Goal: Task Accomplishment & Management: Use online tool/utility

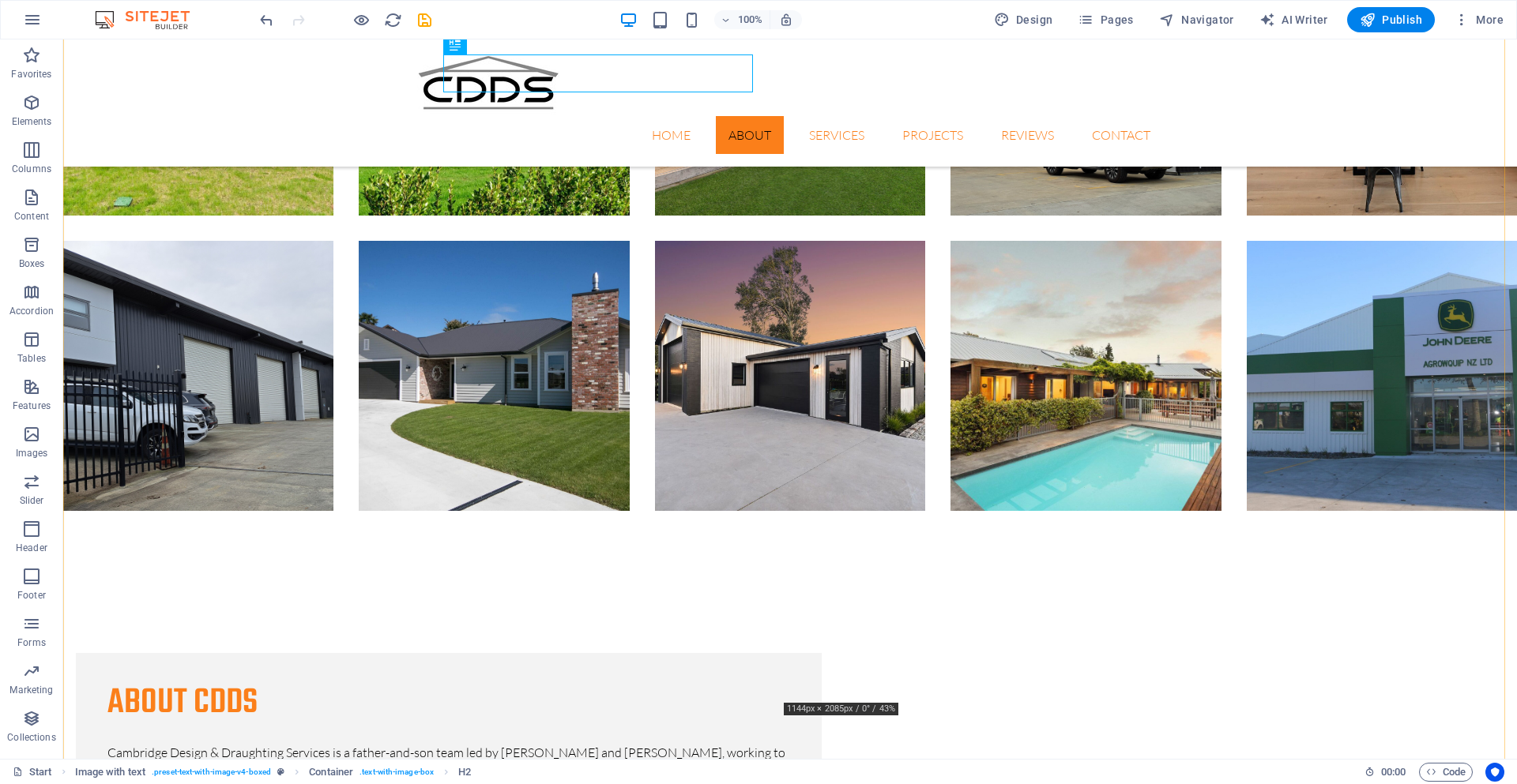
scroll to position [1456, 0]
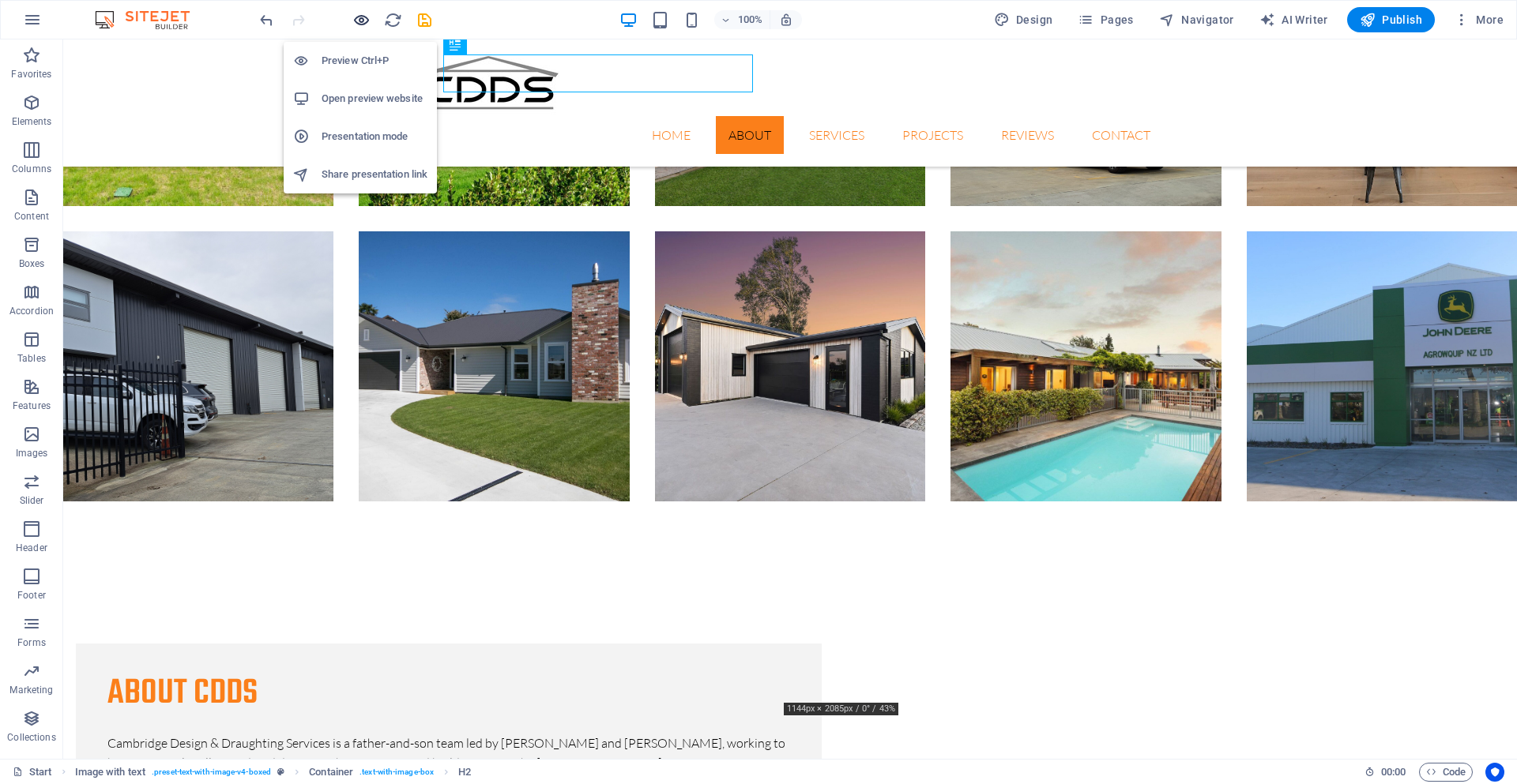
click at [362, 20] on icon "button" at bounding box center [361, 20] width 18 height 18
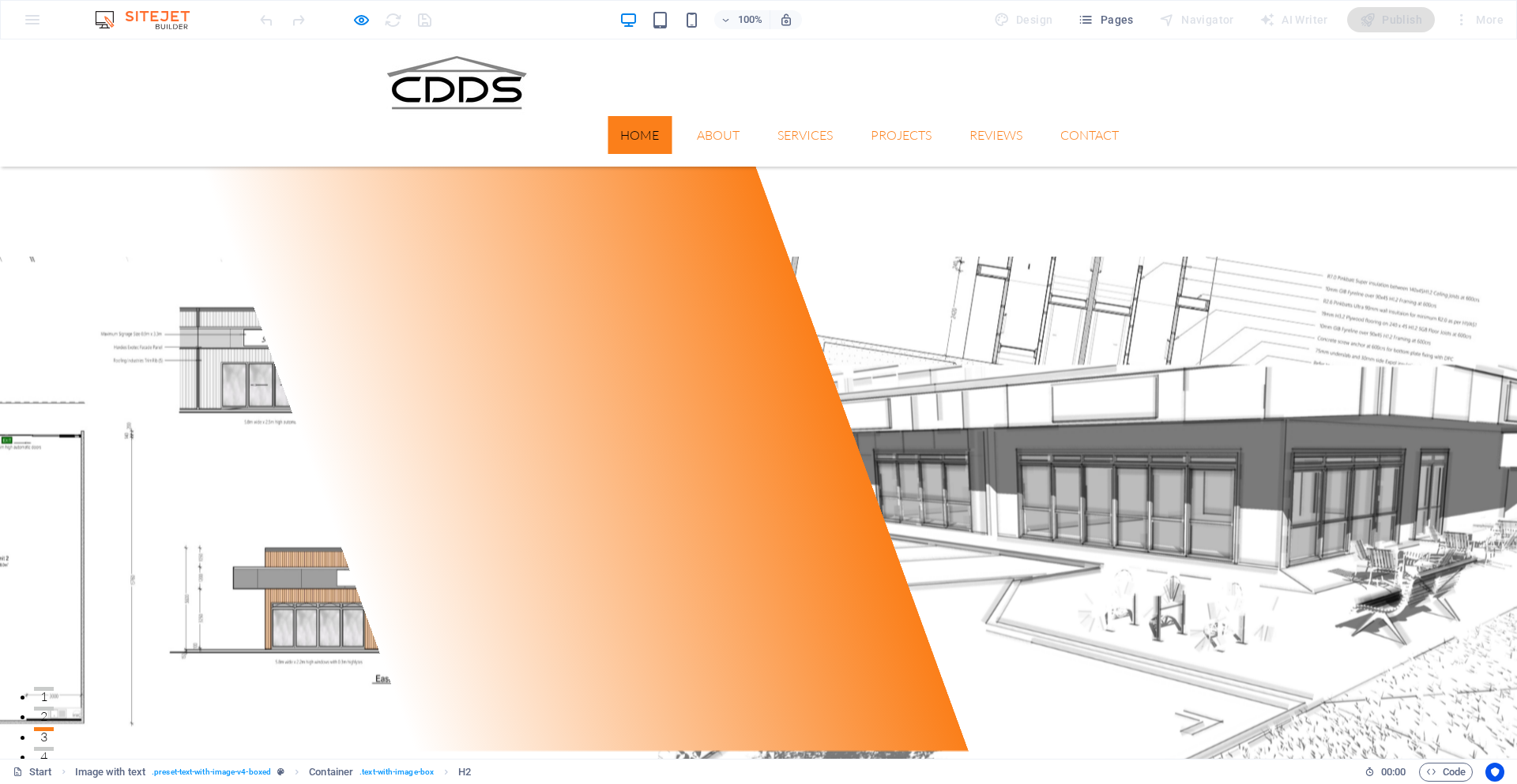
scroll to position [0, 0]
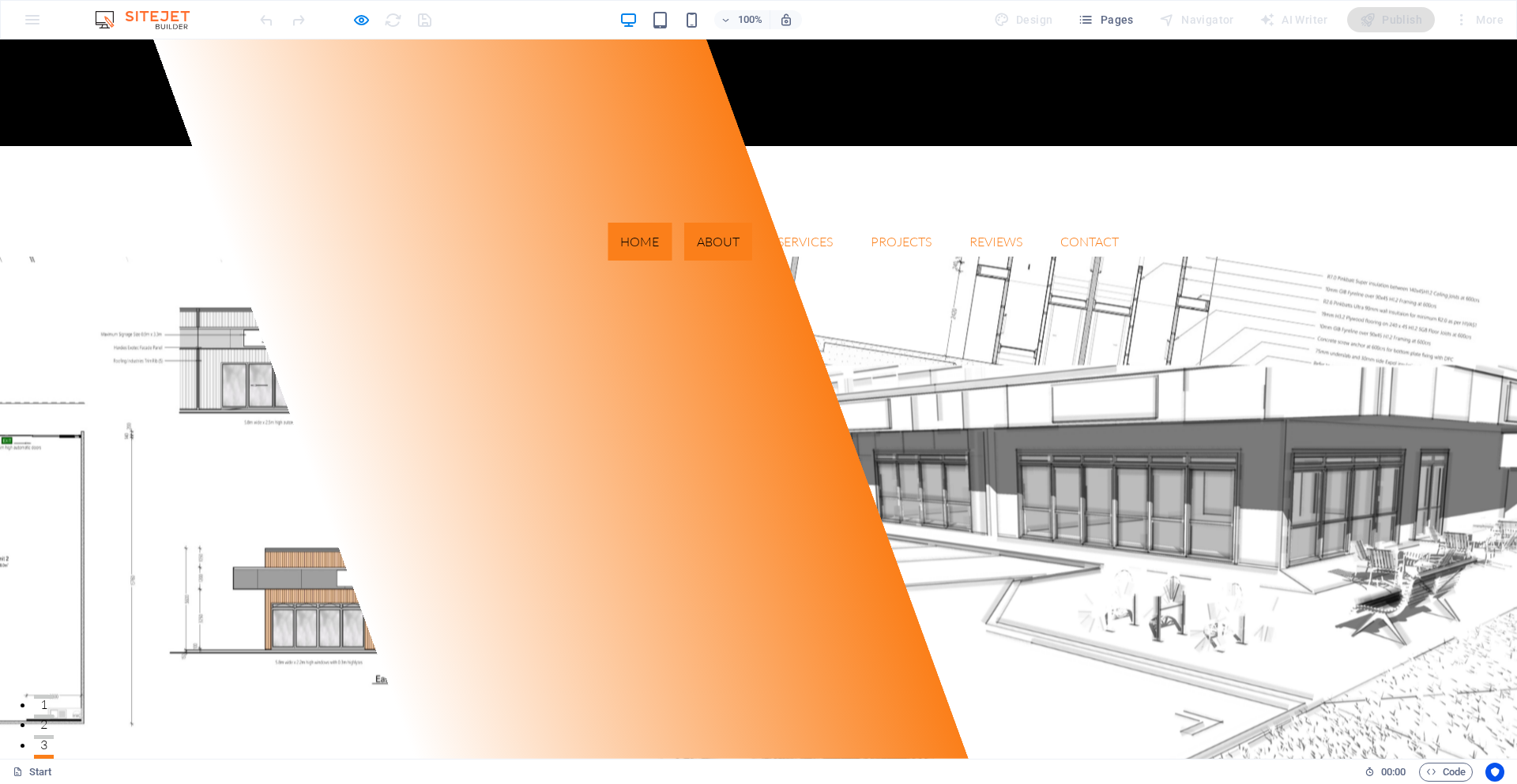
click at [690, 223] on link "About" at bounding box center [718, 241] width 68 height 38
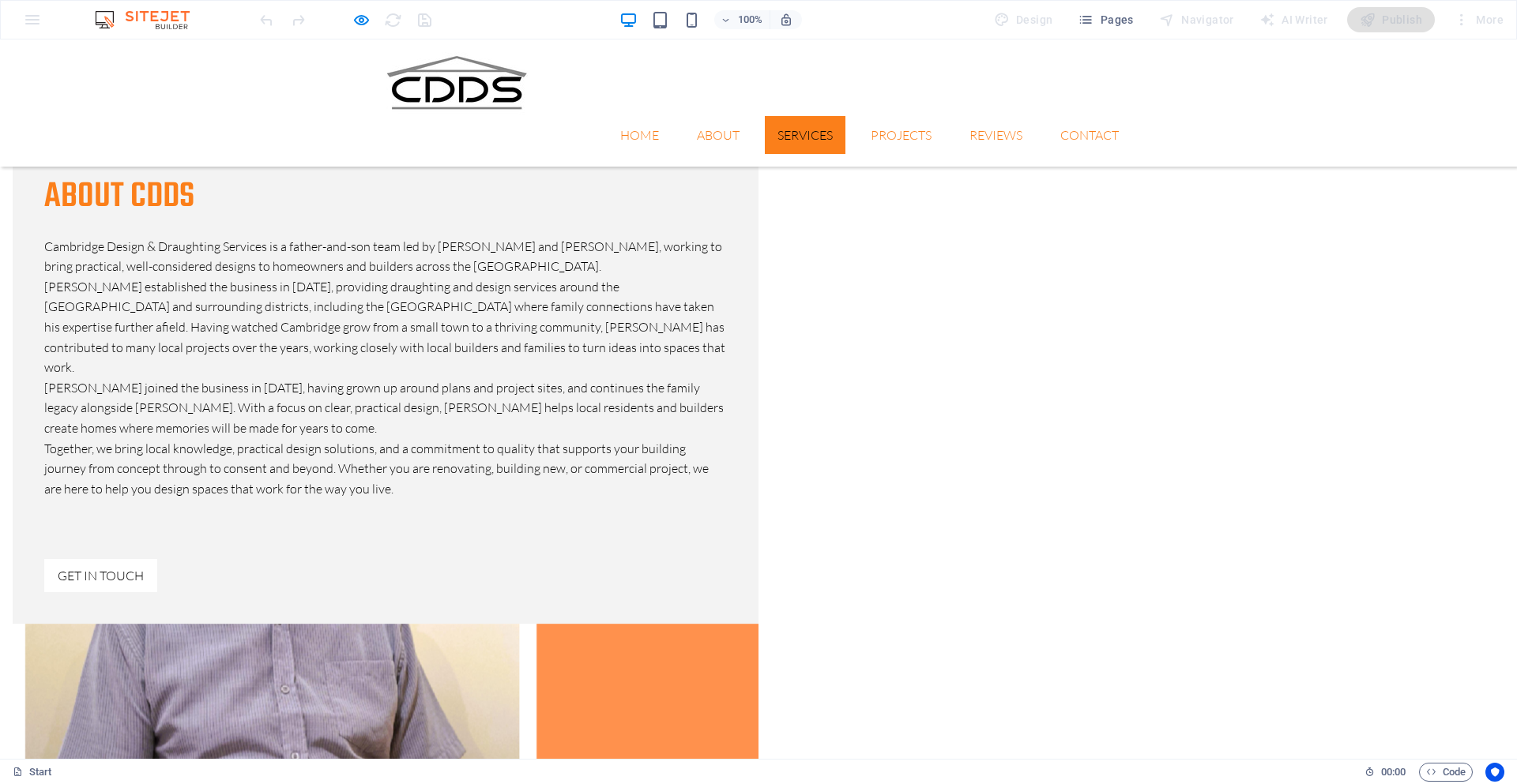
scroll to position [1973, 0]
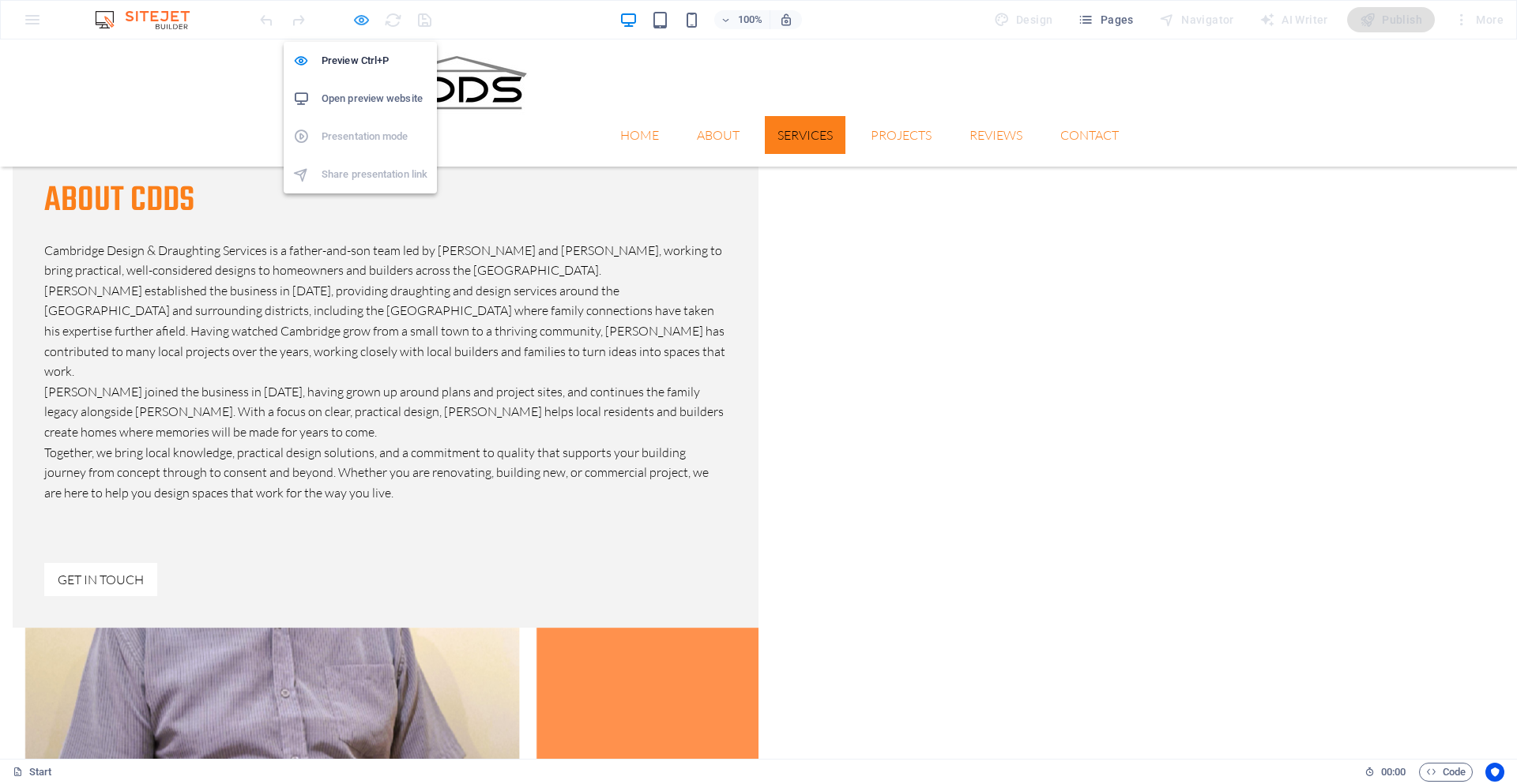
click at [359, 21] on icon "button" at bounding box center [361, 20] width 18 height 18
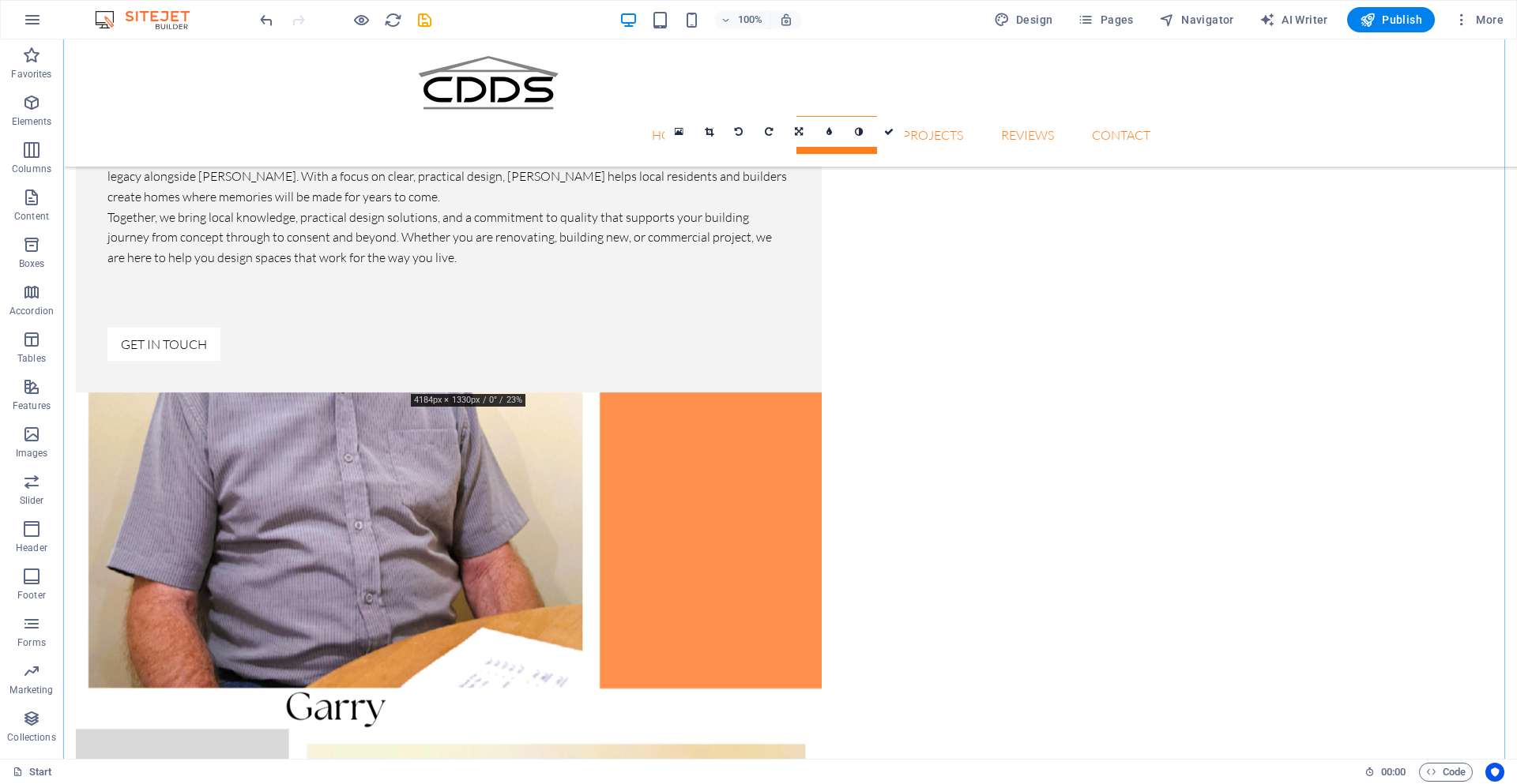
scroll to position [2186, 0]
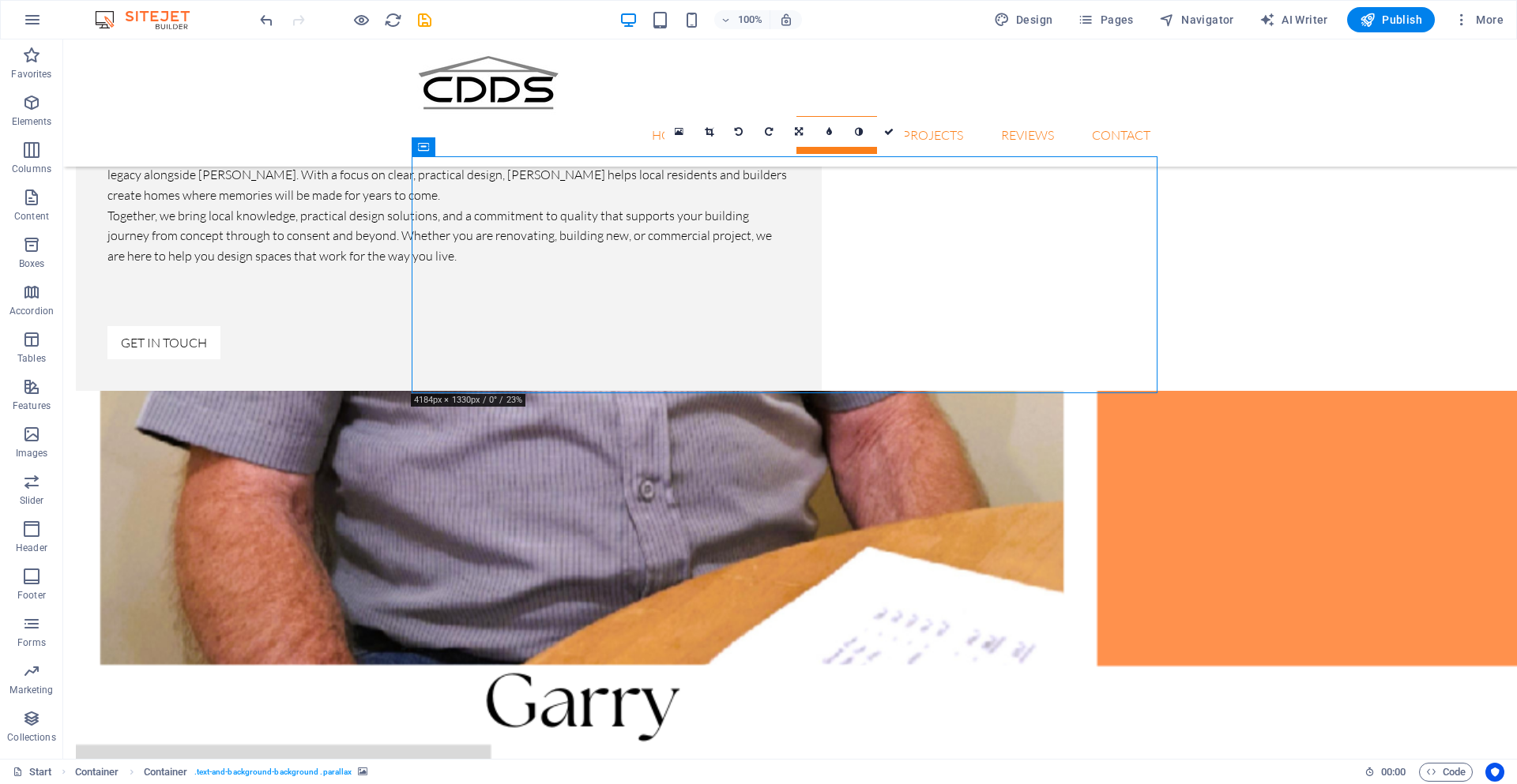
select select "px"
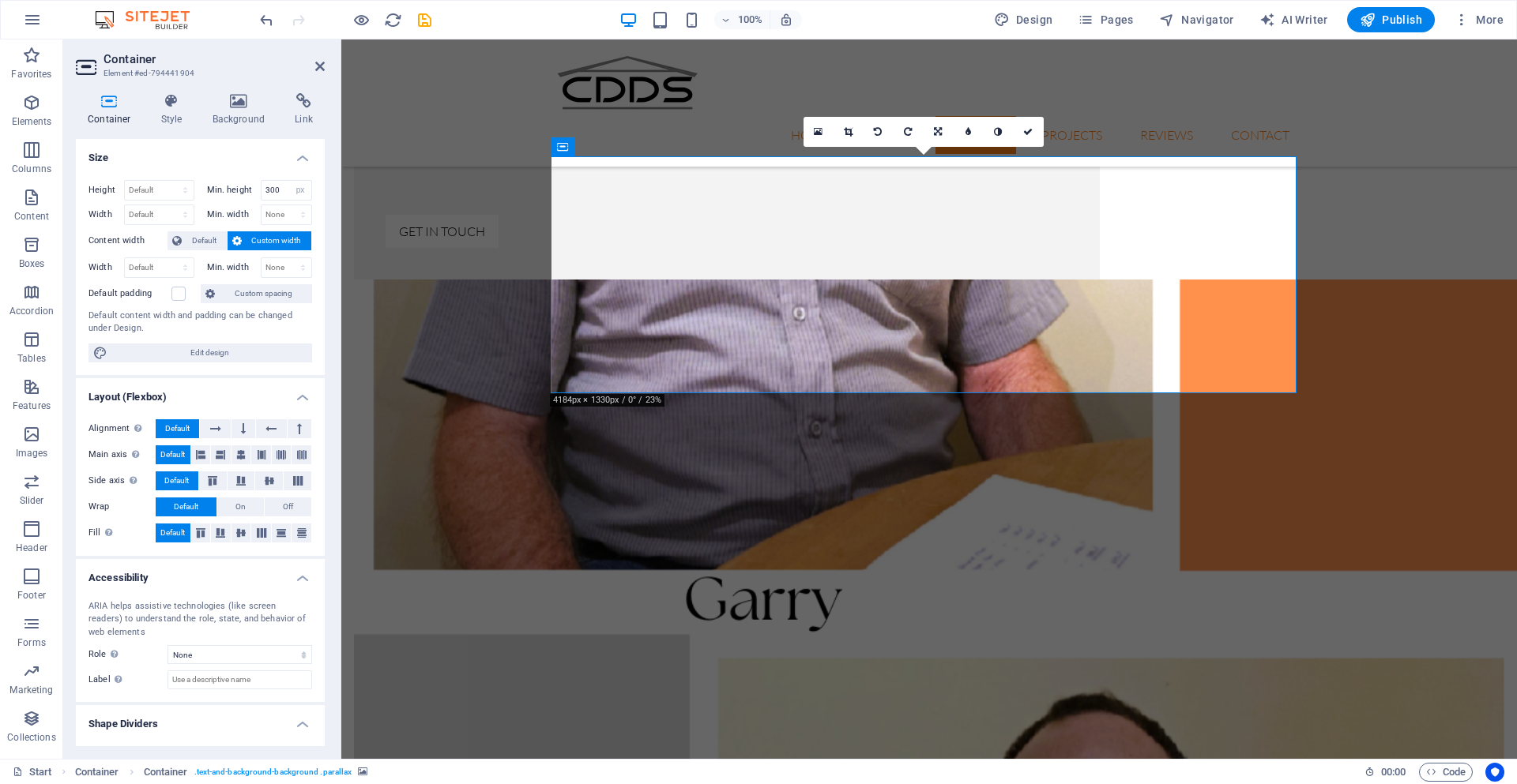
scroll to position [2074, 0]
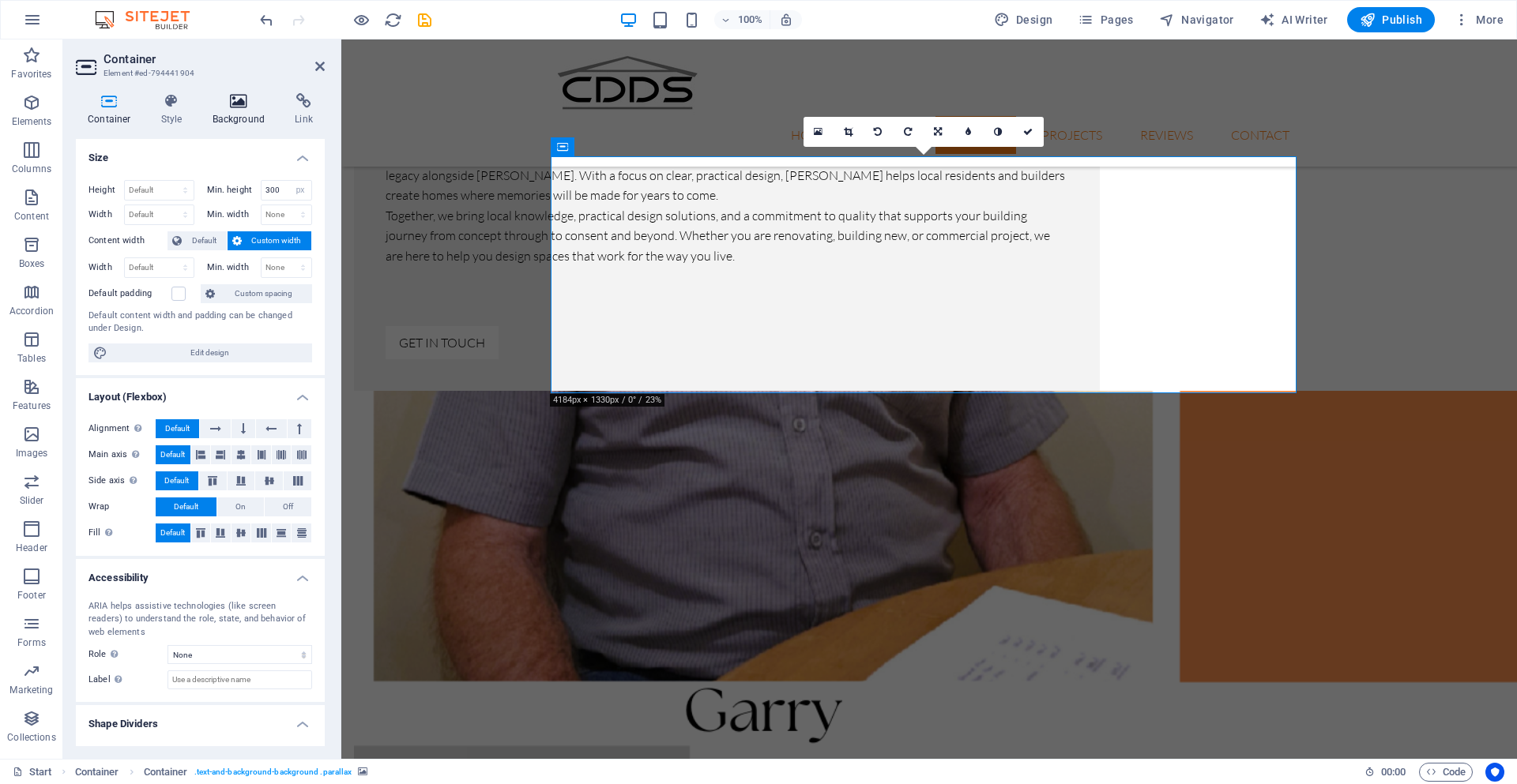
click at [245, 108] on icon at bounding box center [238, 101] width 77 height 16
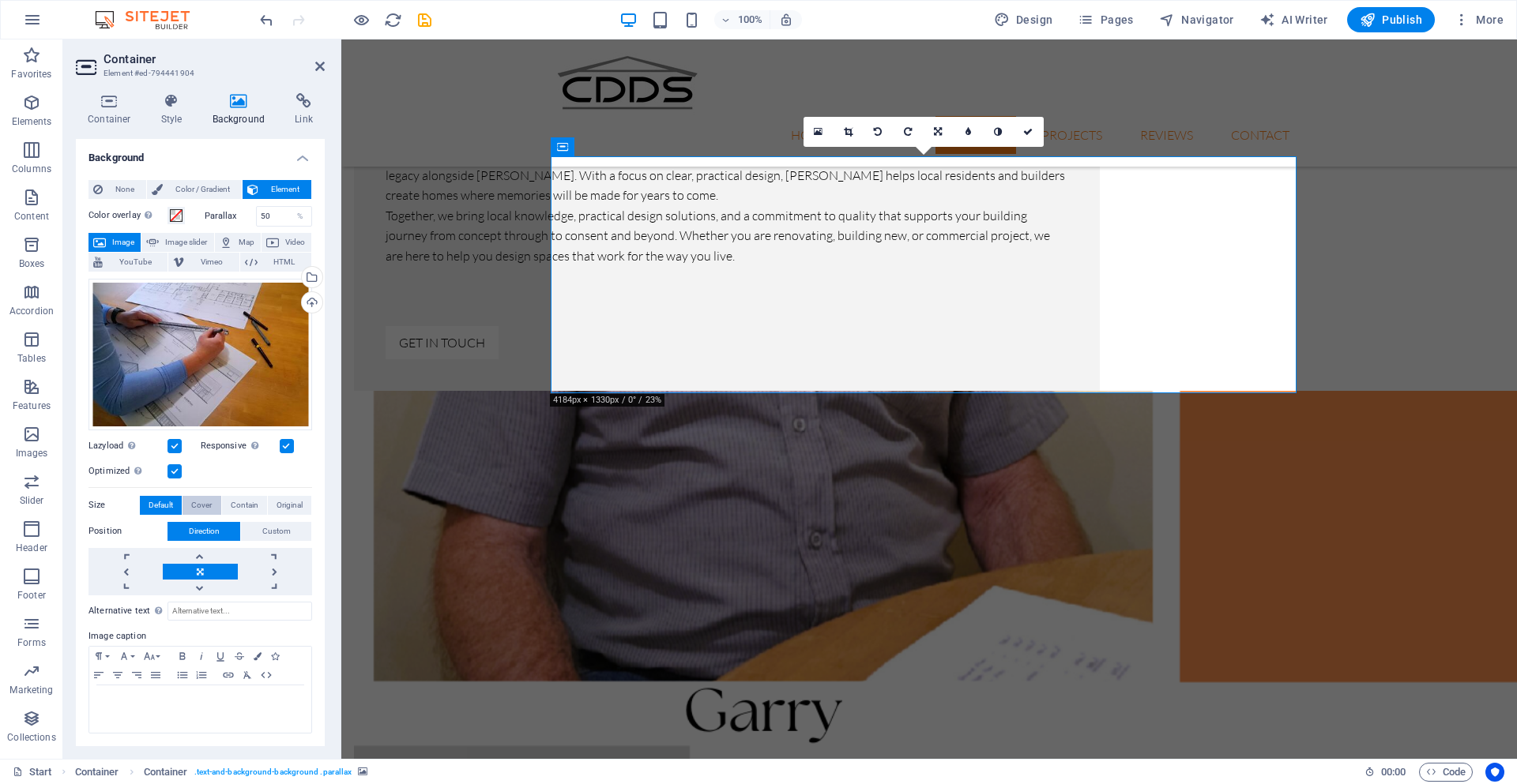
click at [203, 503] on span "Cover" at bounding box center [201, 505] width 20 height 19
click at [234, 503] on span "Contain" at bounding box center [245, 505] width 28 height 19
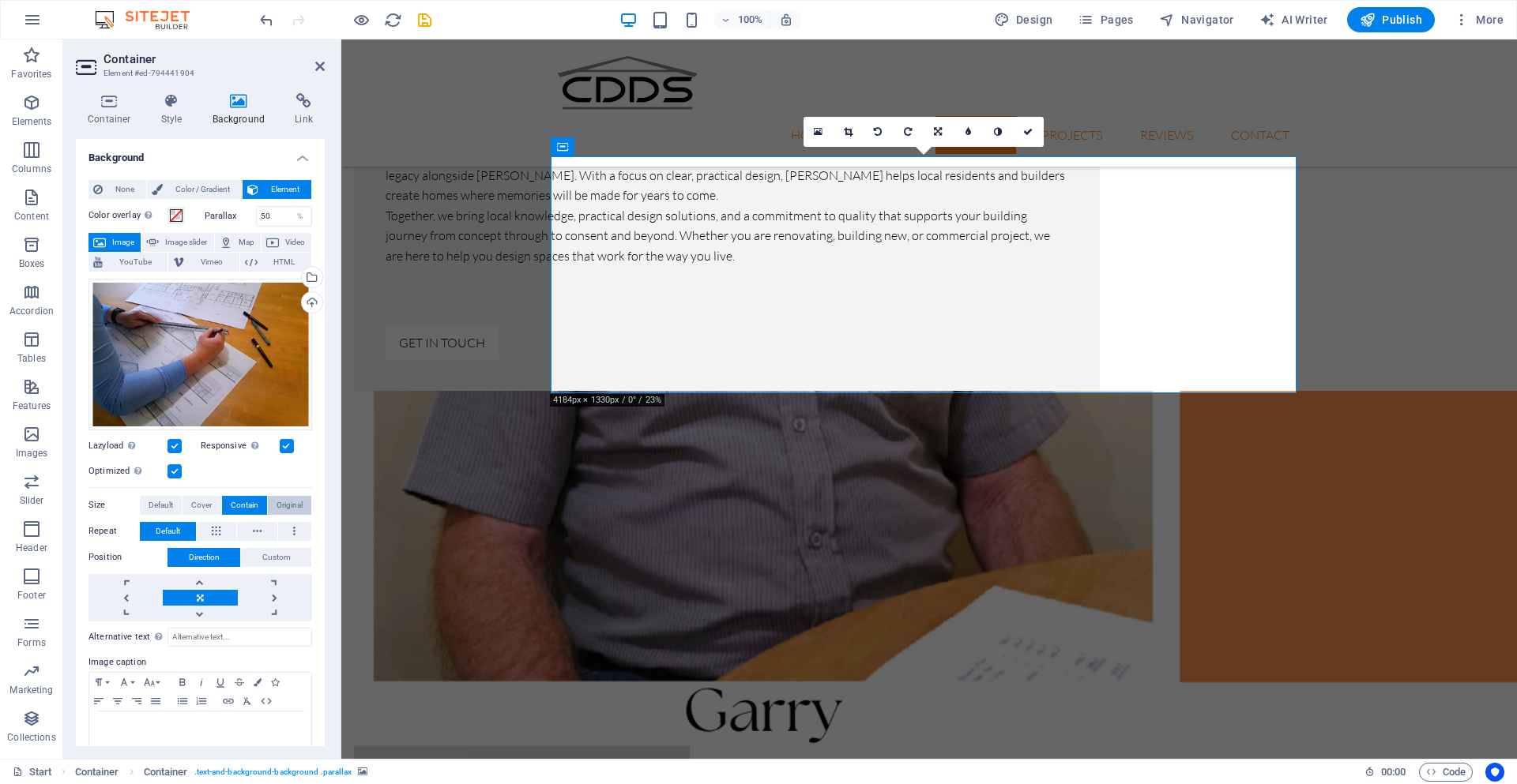
click at [293, 503] on span "Original" at bounding box center [289, 505] width 26 height 19
click at [240, 503] on span "Contain" at bounding box center [245, 505] width 28 height 19
click at [204, 502] on span "Cover" at bounding box center [201, 505] width 20 height 19
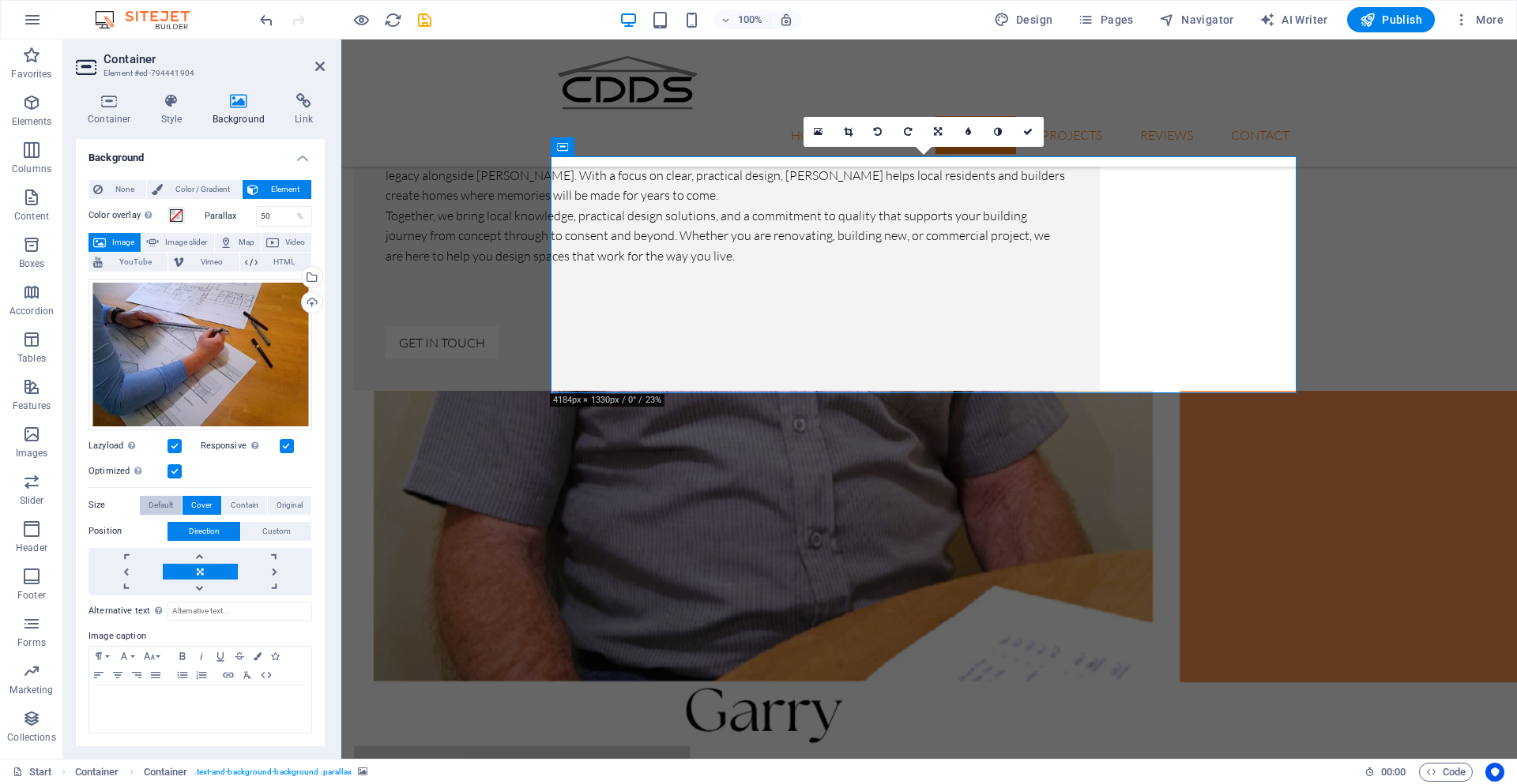
click at [164, 502] on span "Default" at bounding box center [161, 505] width 25 height 19
click at [193, 502] on span "Cover" at bounding box center [201, 505] width 20 height 19
click at [263, 525] on span "Custom" at bounding box center [276, 531] width 29 height 19
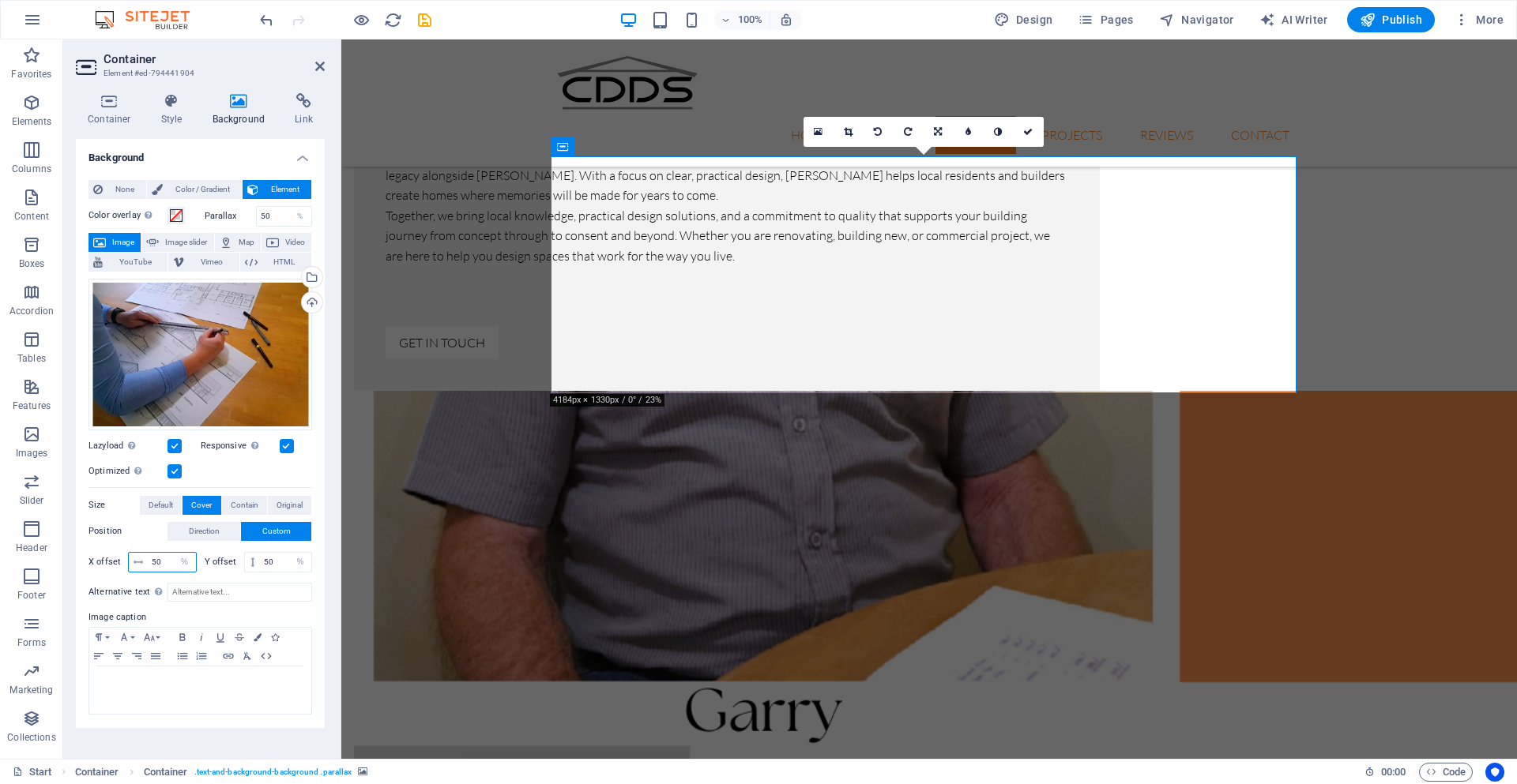
drag, startPoint x: 165, startPoint y: 562, endPoint x: 152, endPoint y: 562, distance: 13.0
click at [152, 562] on input "50" at bounding box center [172, 561] width 48 height 19
type input "60"
drag, startPoint x: 275, startPoint y: 561, endPoint x: 254, endPoint y: 562, distance: 21.0
click at [254, 562] on div "50 px rem % vh vw" at bounding box center [278, 562] width 68 height 20
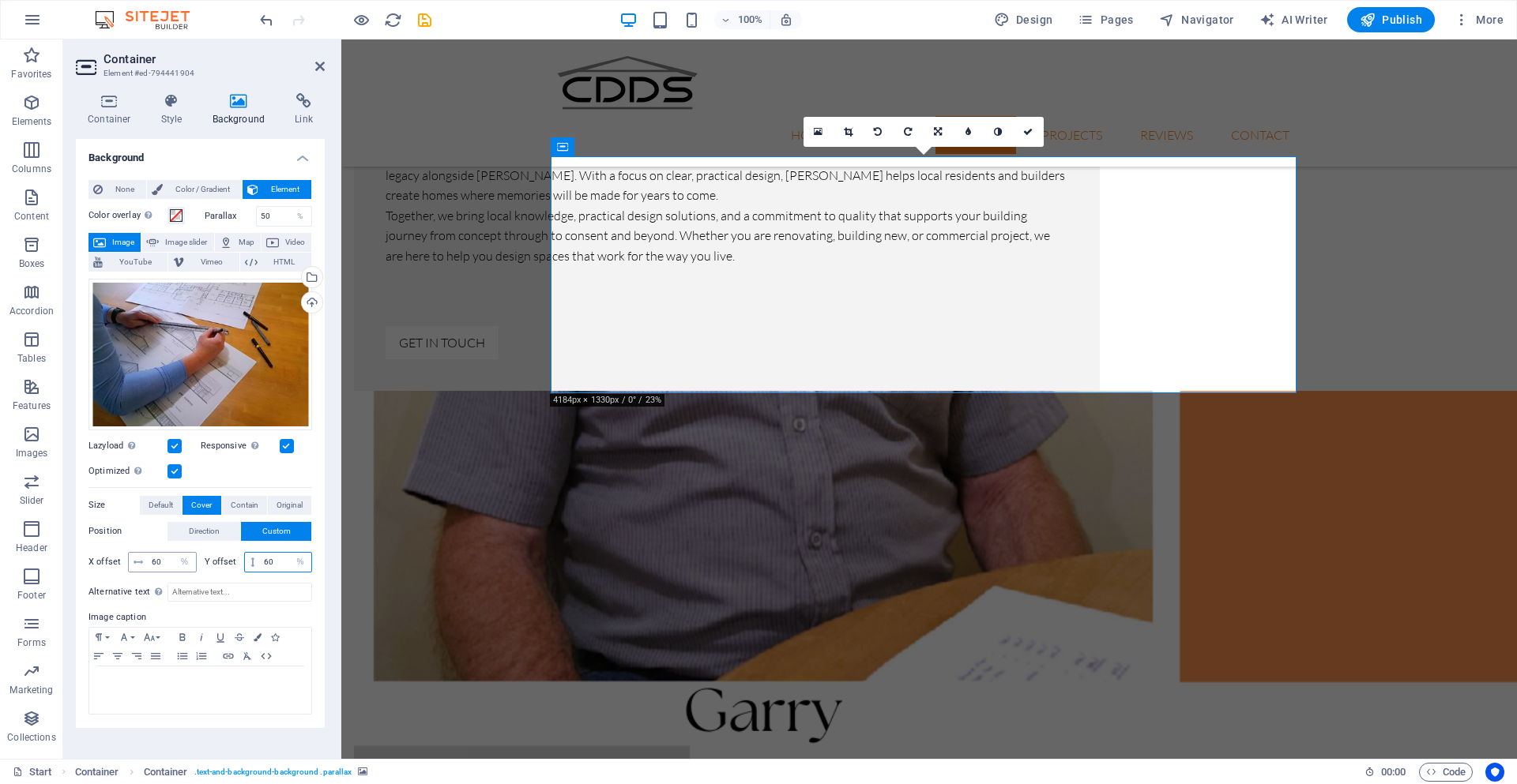
type input "60"
drag, startPoint x: 164, startPoint y: 561, endPoint x: 139, endPoint y: 561, distance: 25.0
click at [139, 561] on div "60 px rem % vh vw" at bounding box center [163, 562] width 68 height 20
type input "20"
drag, startPoint x: 273, startPoint y: 564, endPoint x: 258, endPoint y: 562, distance: 15.1
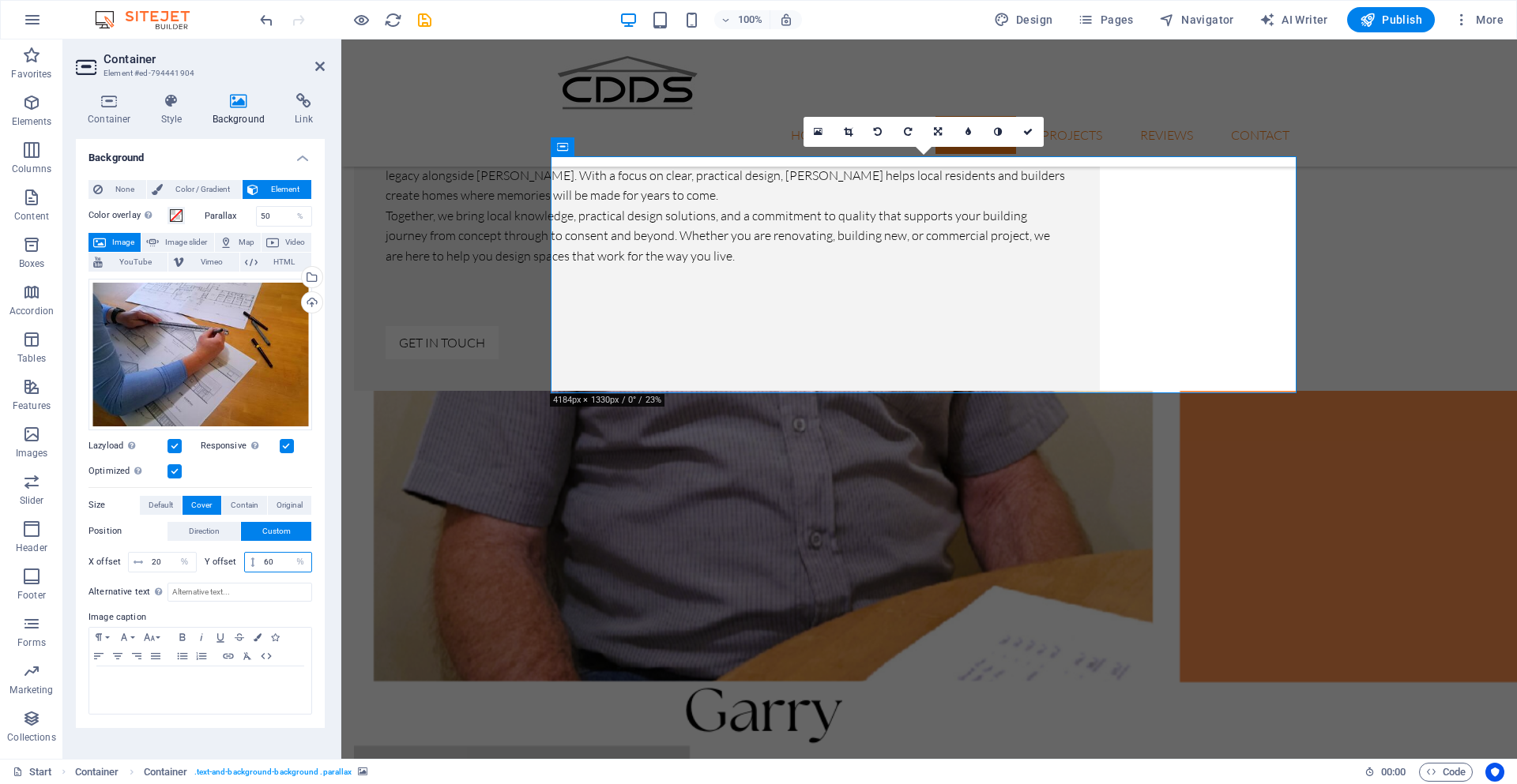
click at [258, 562] on div "60 px rem % vh vw" at bounding box center [278, 562] width 68 height 20
type input "20"
click at [213, 529] on span "Direction" at bounding box center [203, 531] width 30 height 19
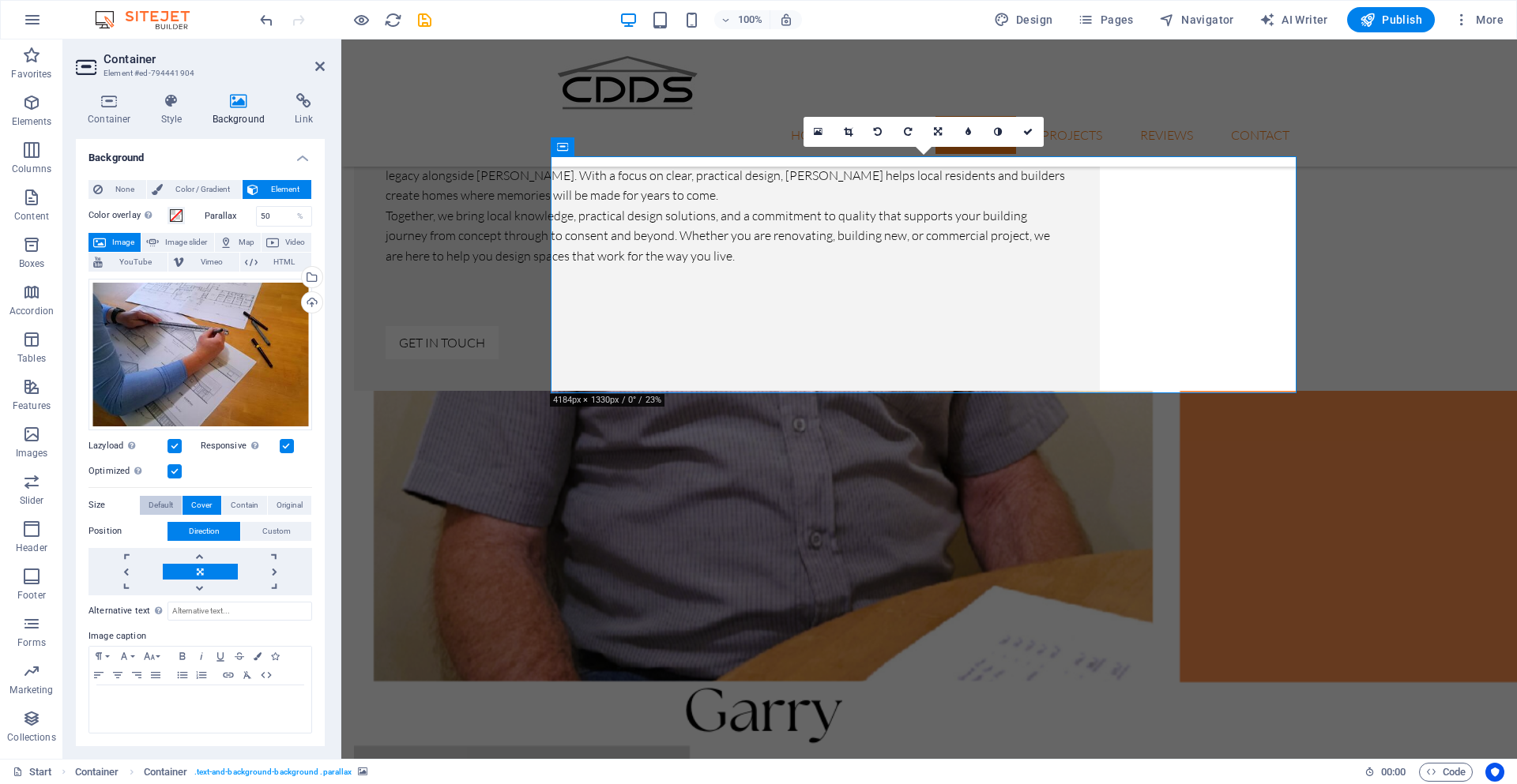
click at [165, 499] on span "Default" at bounding box center [161, 505] width 25 height 19
click at [246, 505] on span "Contain" at bounding box center [245, 505] width 28 height 19
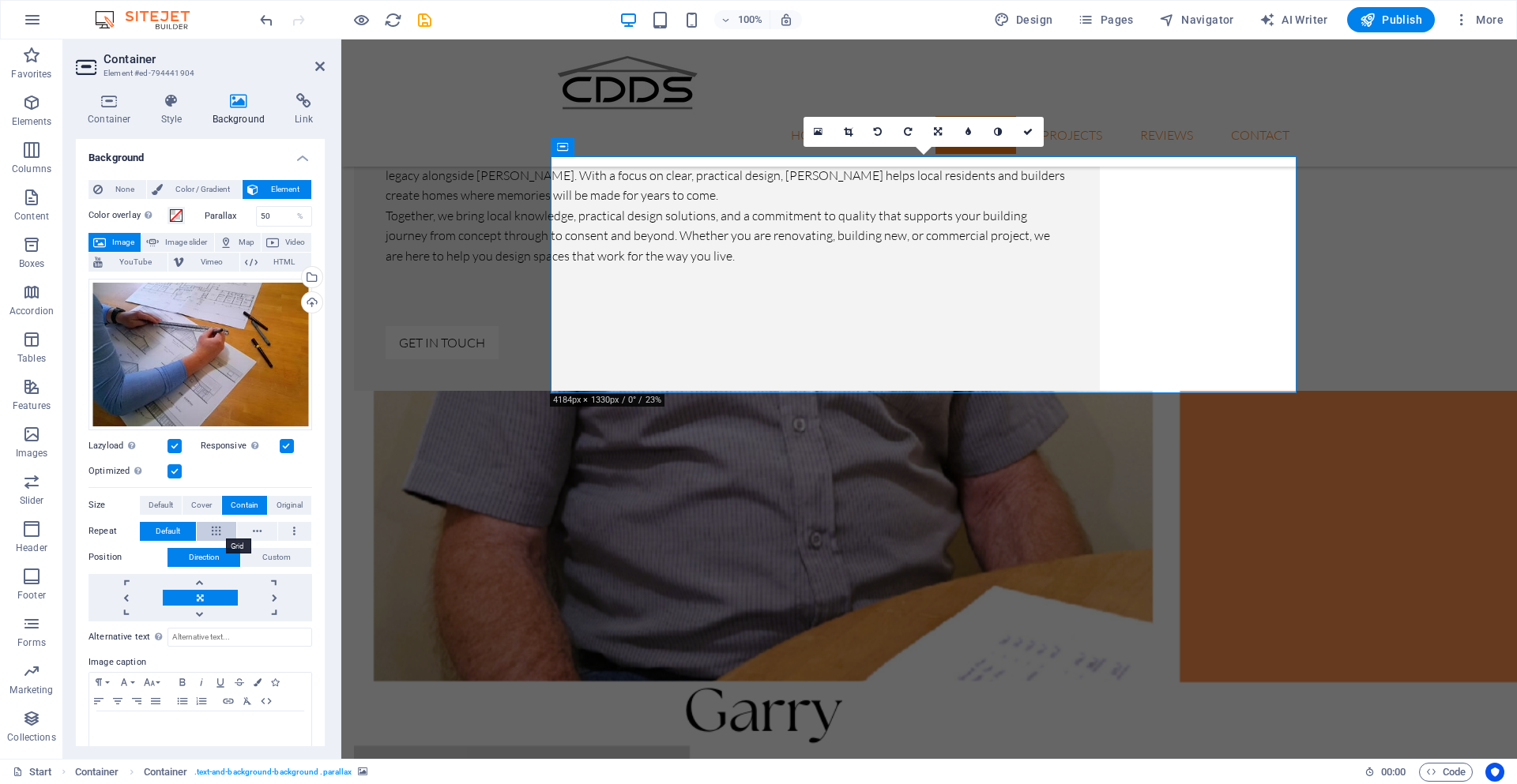
click at [219, 527] on icon at bounding box center [215, 531] width 8 height 19
click at [242, 528] on button at bounding box center [257, 531] width 41 height 19
click at [297, 534] on button at bounding box center [295, 531] width 34 height 19
click at [170, 529] on span "Default" at bounding box center [167, 531] width 25 height 19
click at [285, 501] on span "Original" at bounding box center [289, 505] width 26 height 19
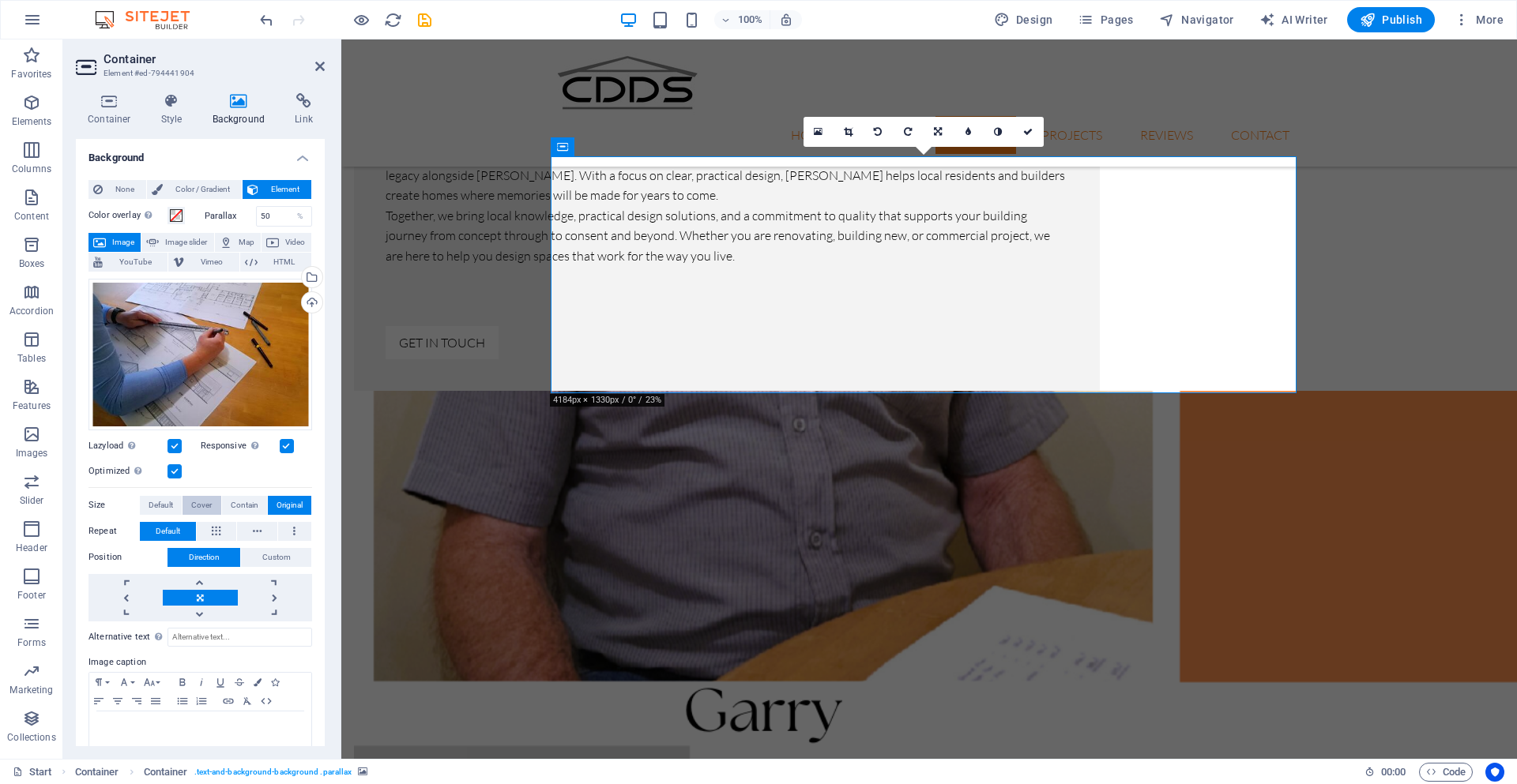
click at [199, 501] on span "Cover" at bounding box center [201, 505] width 20 height 19
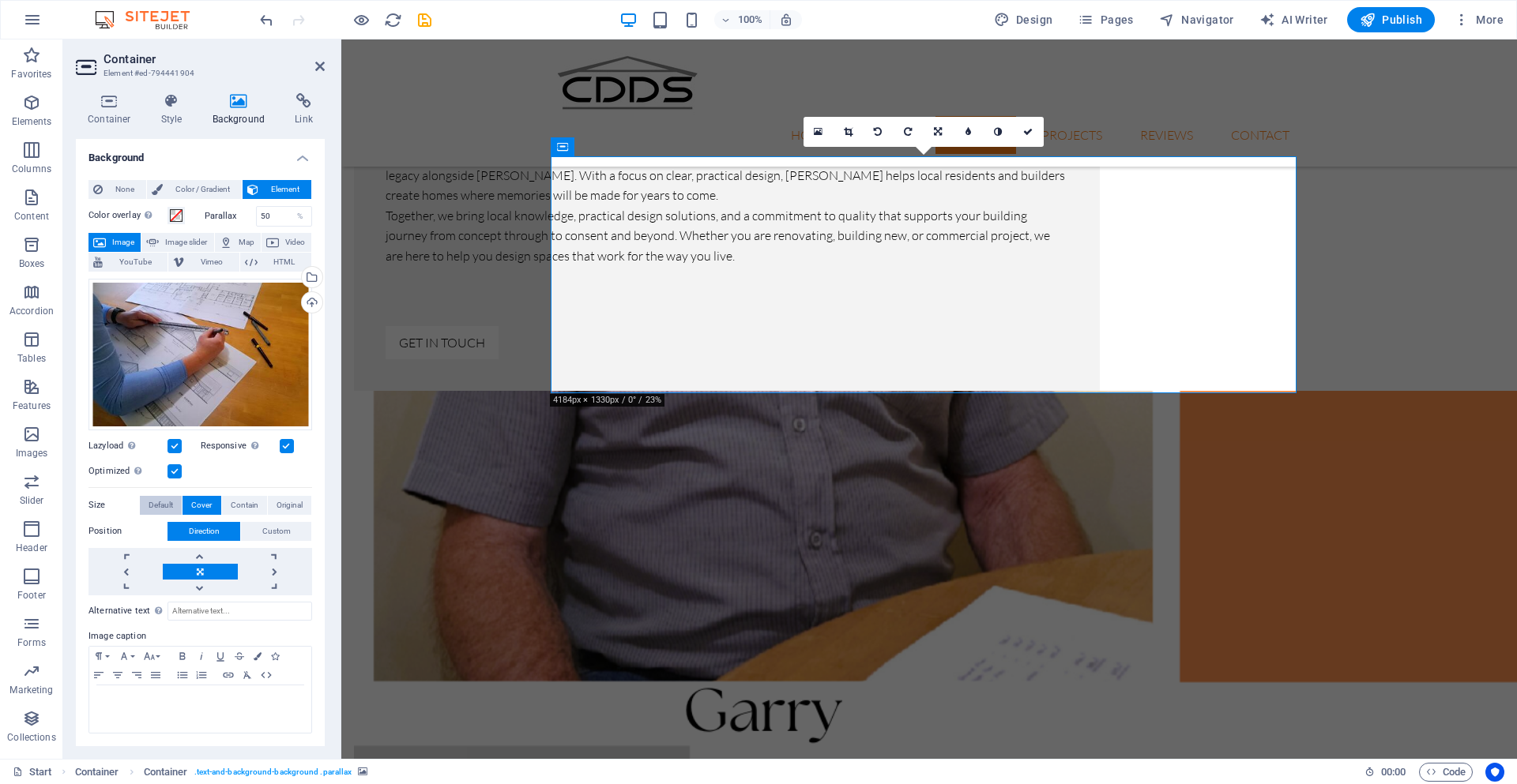
click at [164, 503] on span "Default" at bounding box center [161, 505] width 25 height 19
click at [197, 501] on span "Cover" at bounding box center [201, 505] width 20 height 19
click at [156, 502] on span "Default" at bounding box center [161, 505] width 25 height 19
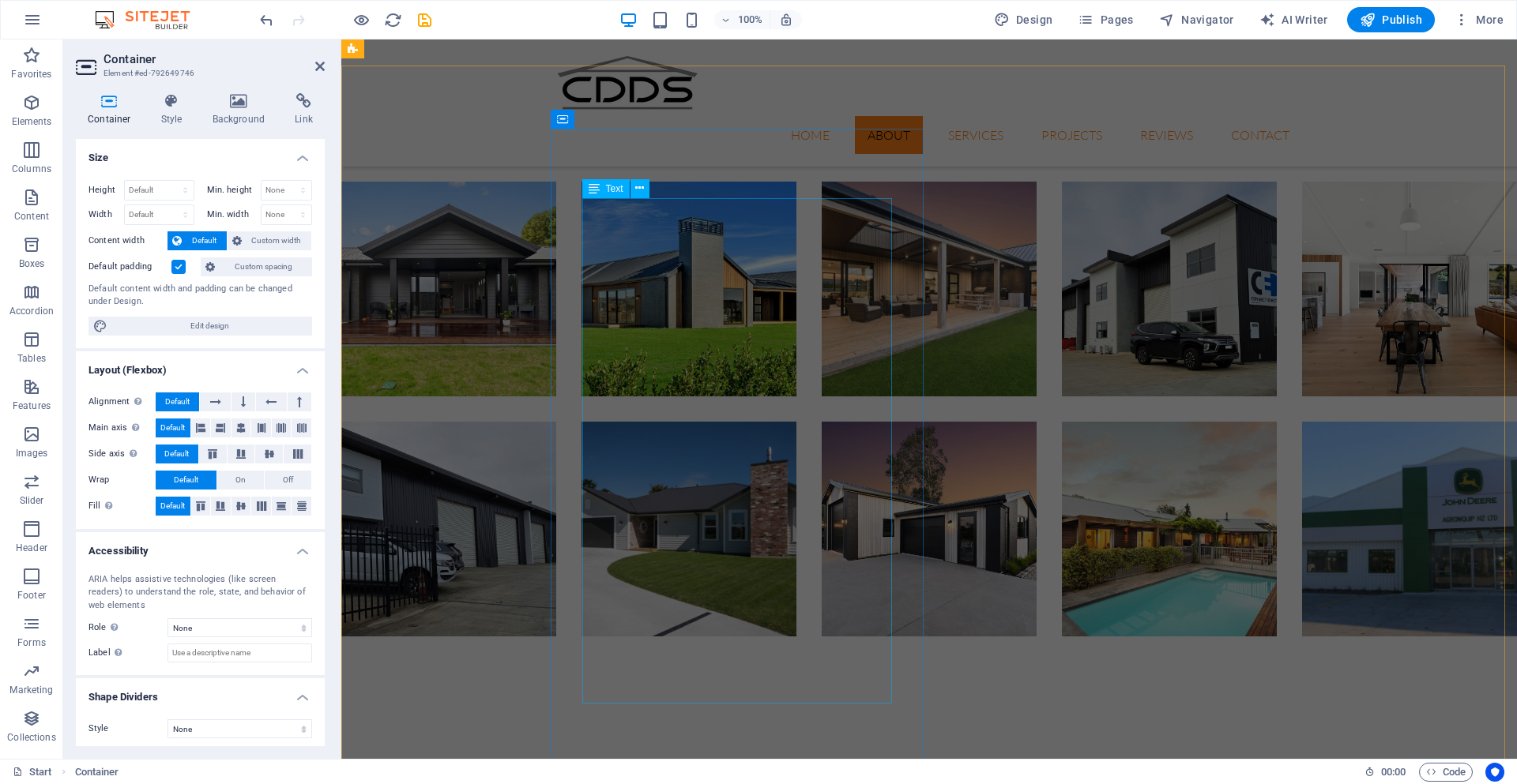
scroll to position [1206, 0]
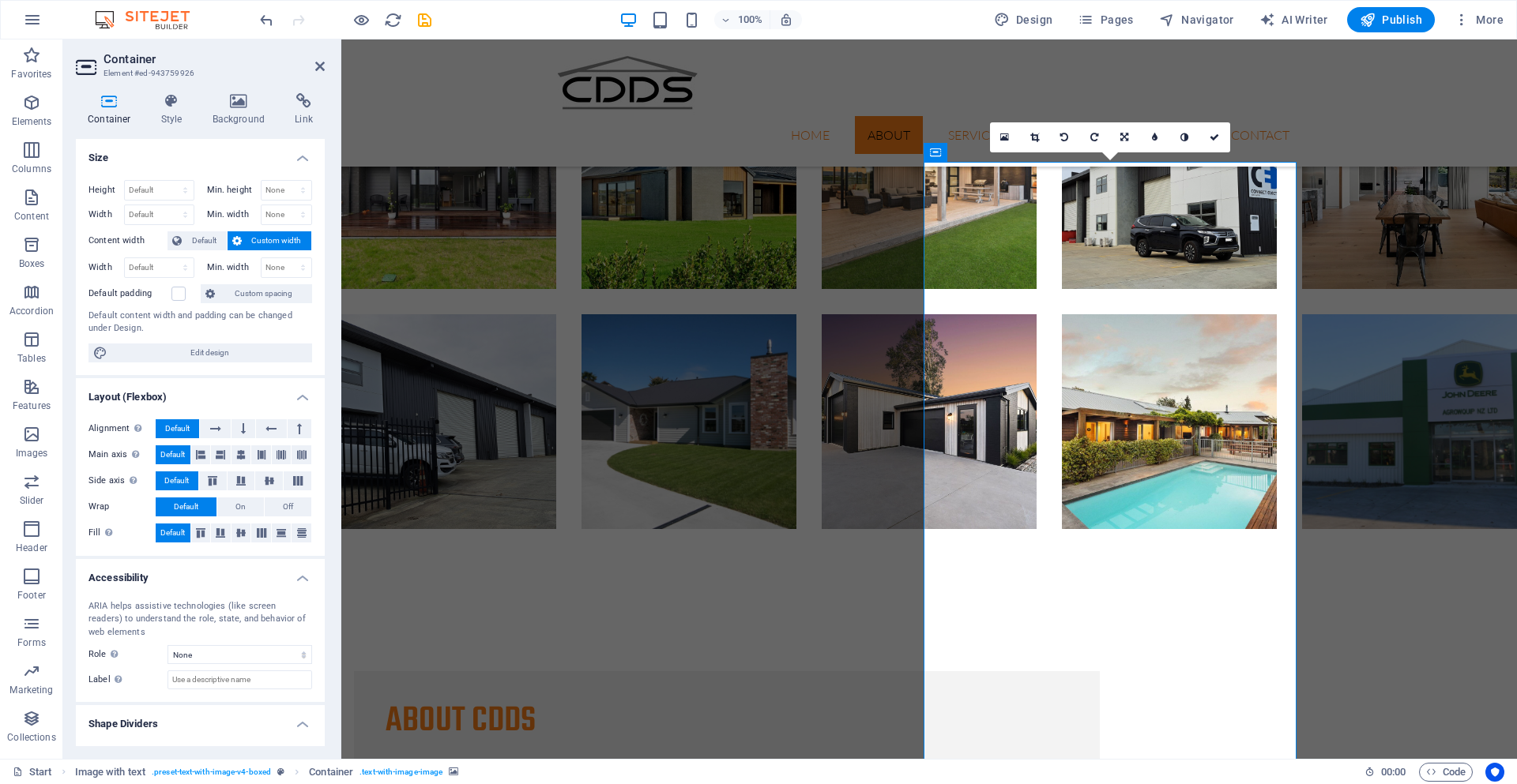
scroll to position [1206, 0]
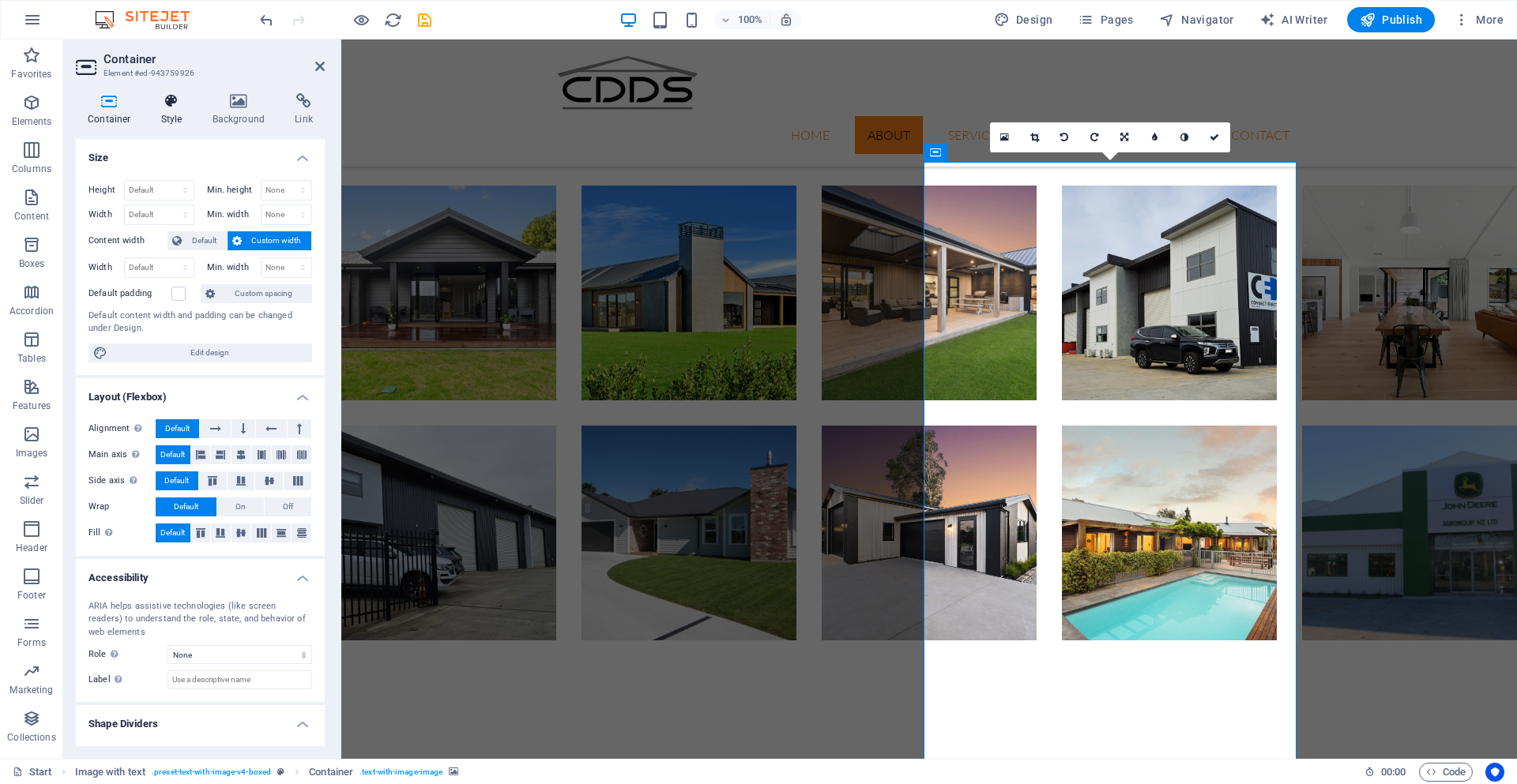
click at [167, 109] on h4 "Style" at bounding box center [176, 110] width 52 height 33
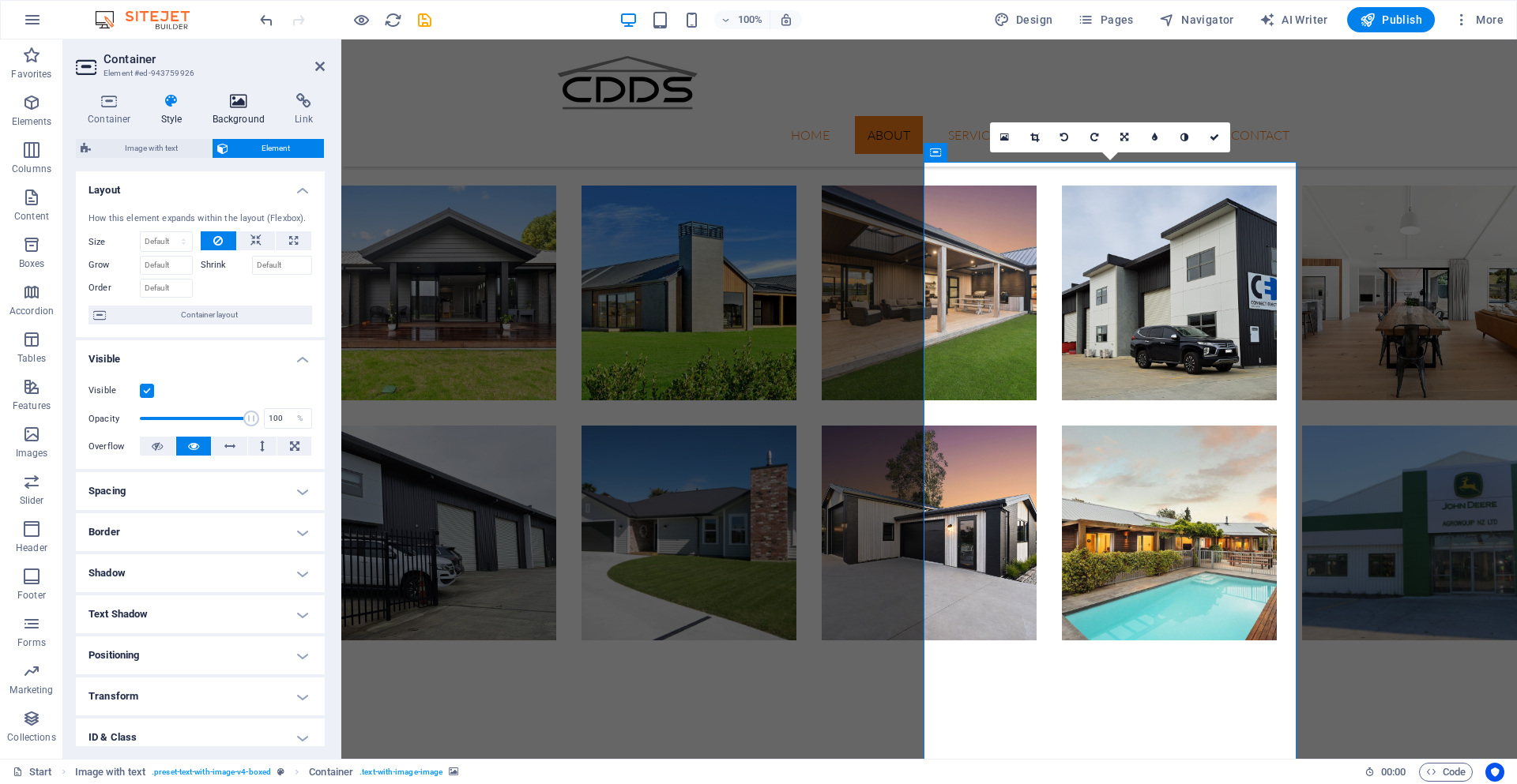
click at [231, 105] on icon at bounding box center [238, 101] width 77 height 16
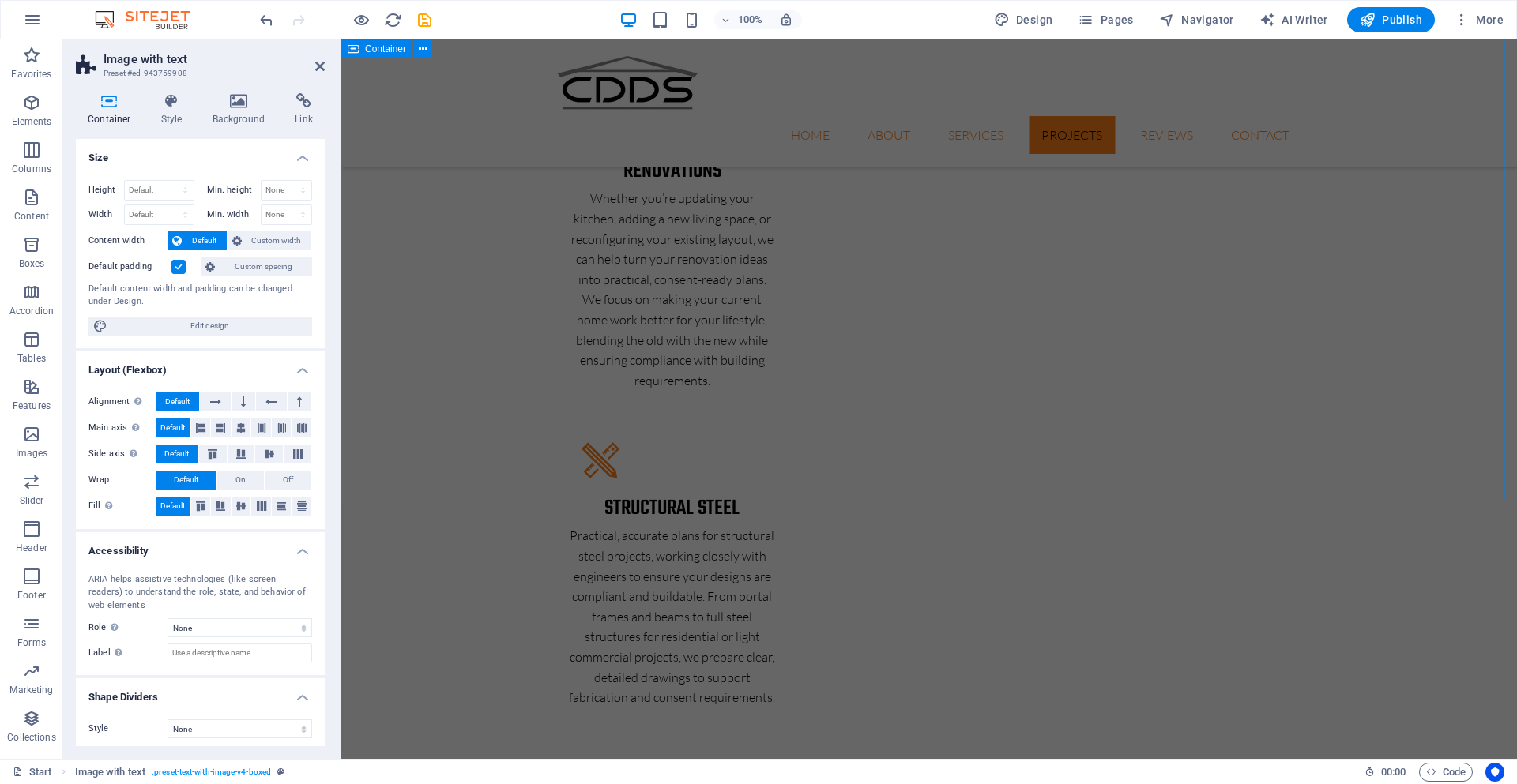
scroll to position [4758, 0]
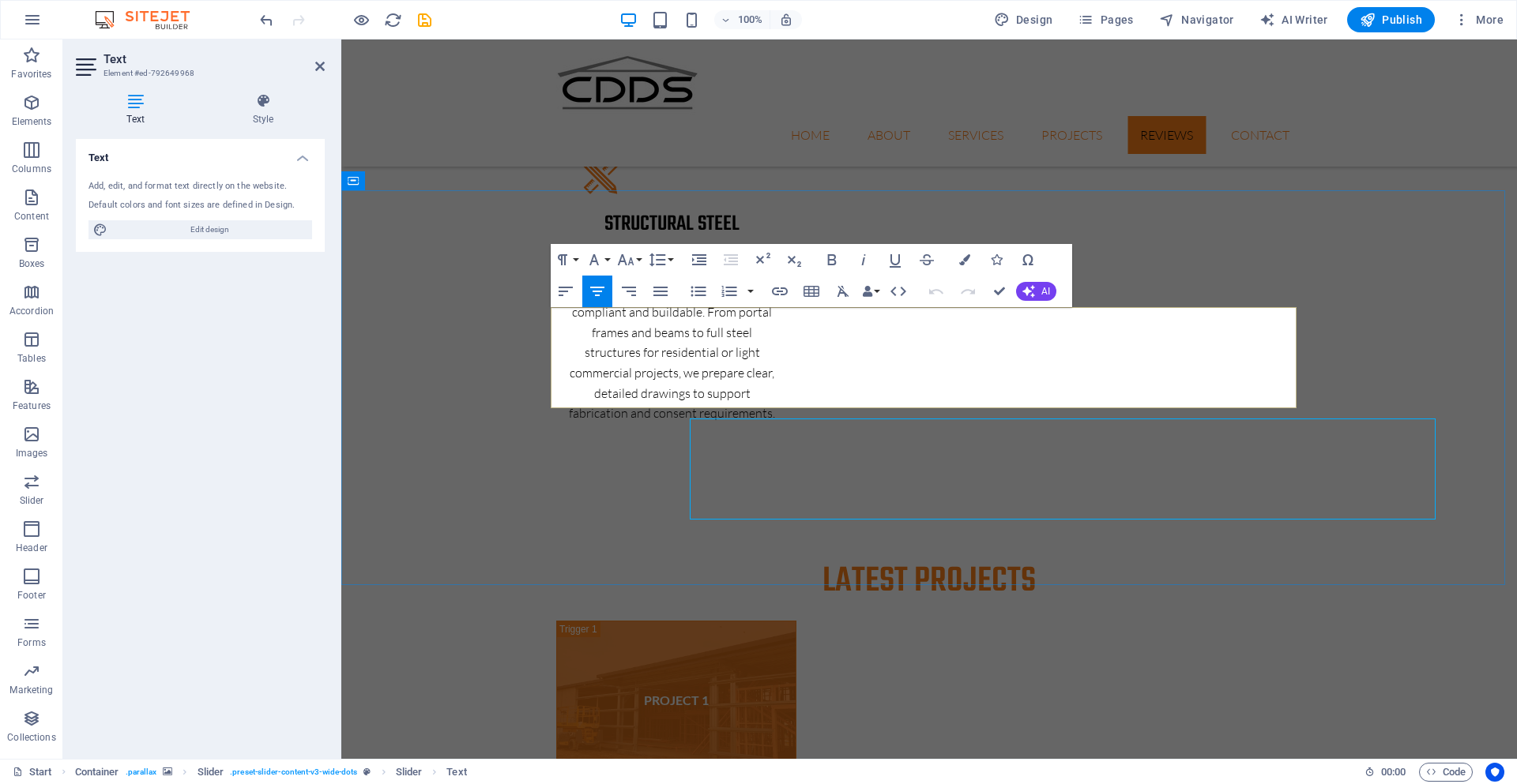
scroll to position [4758, 0]
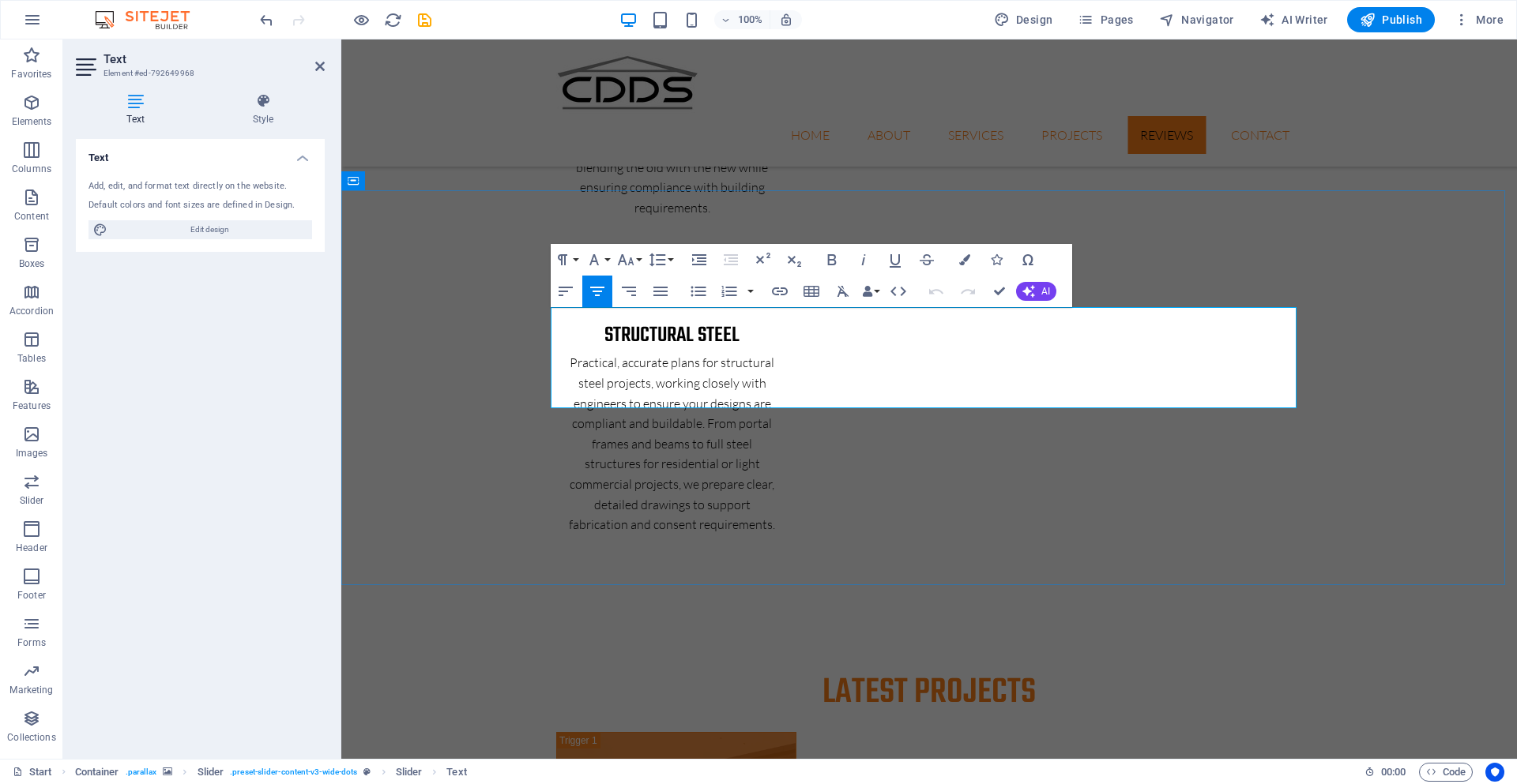
drag, startPoint x: 1160, startPoint y: 362, endPoint x: 575, endPoint y: 323, distance: 586.3
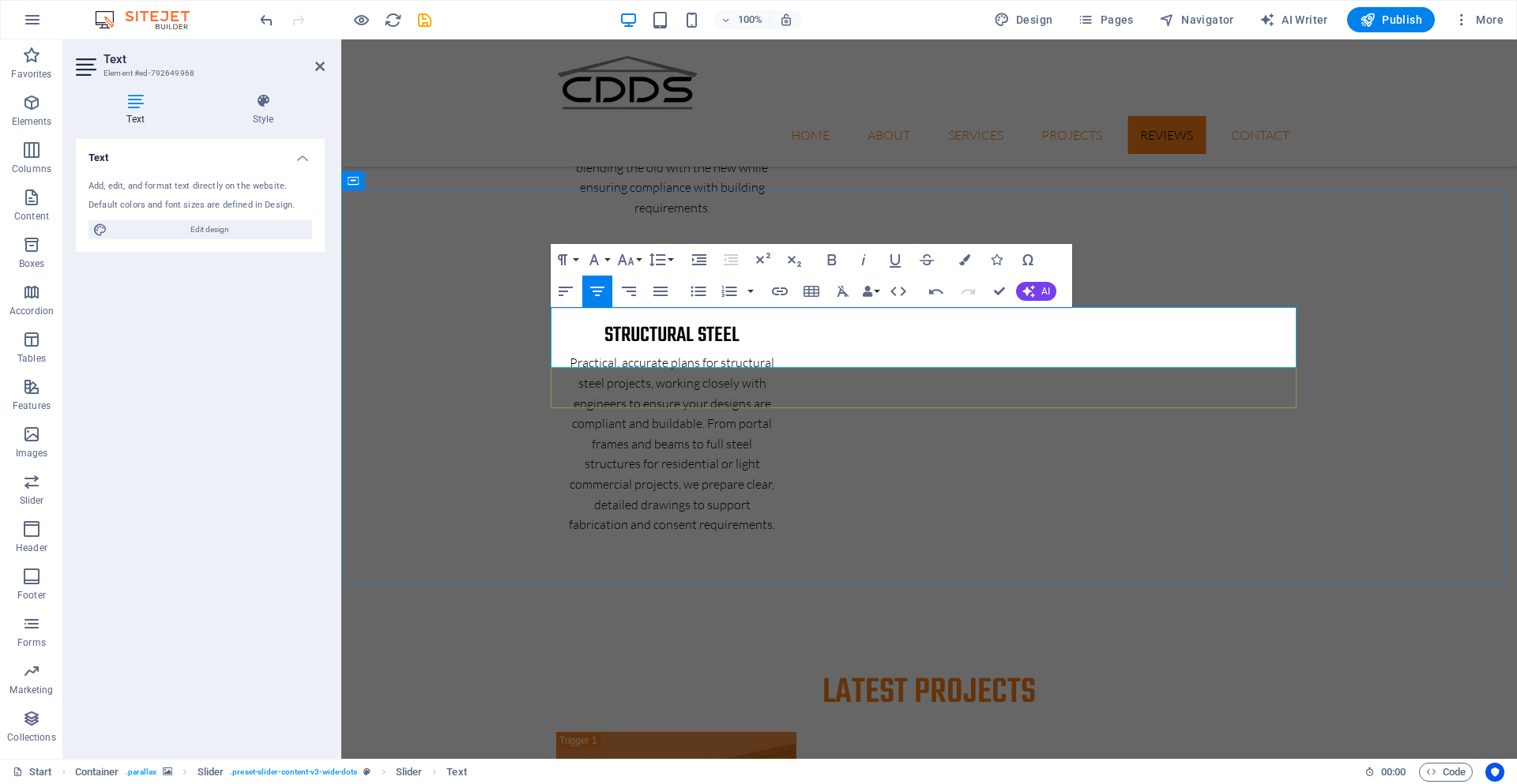
drag, startPoint x: 1015, startPoint y: 356, endPoint x: 867, endPoint y: 358, distance: 148.0
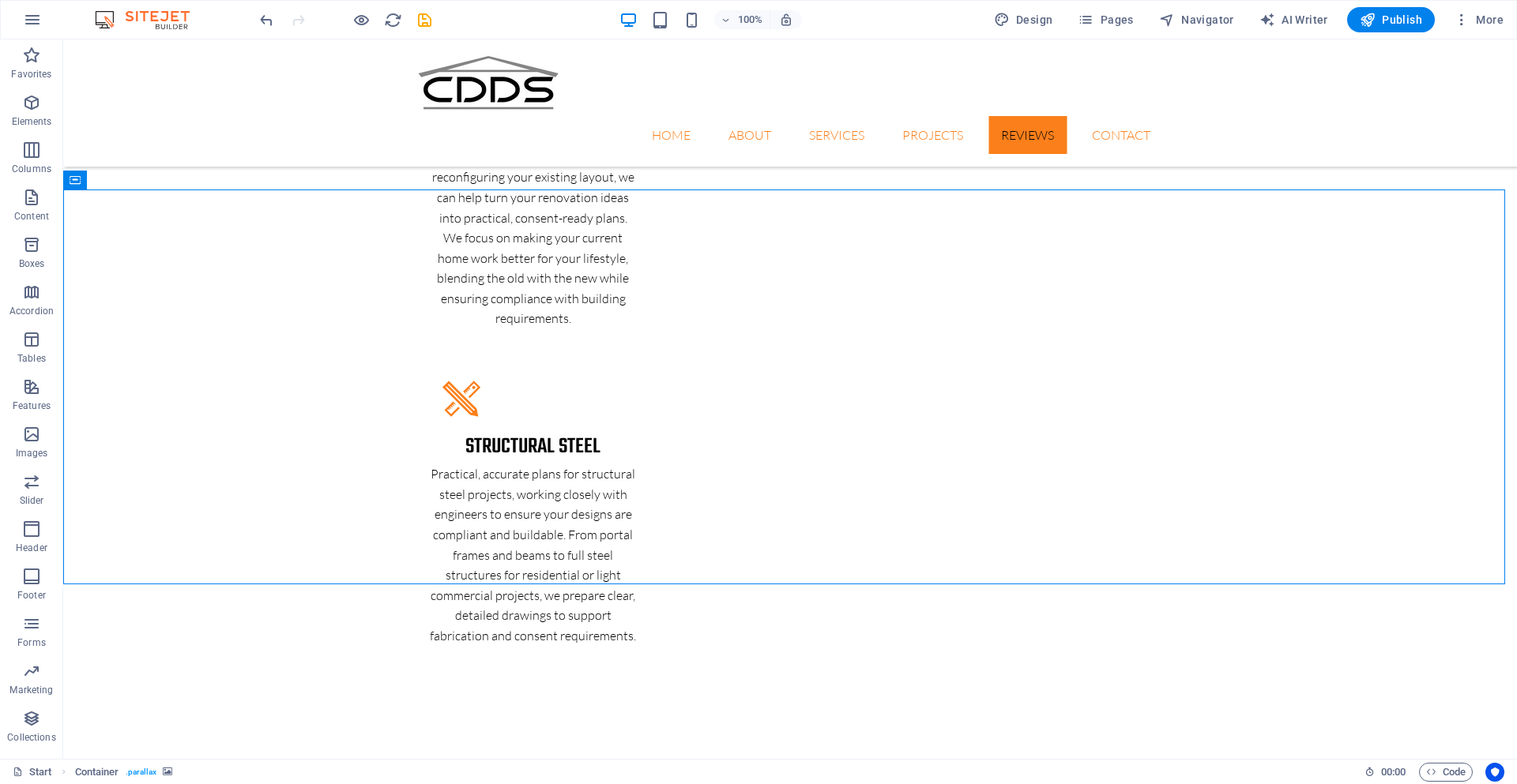
scroll to position [4869, 0]
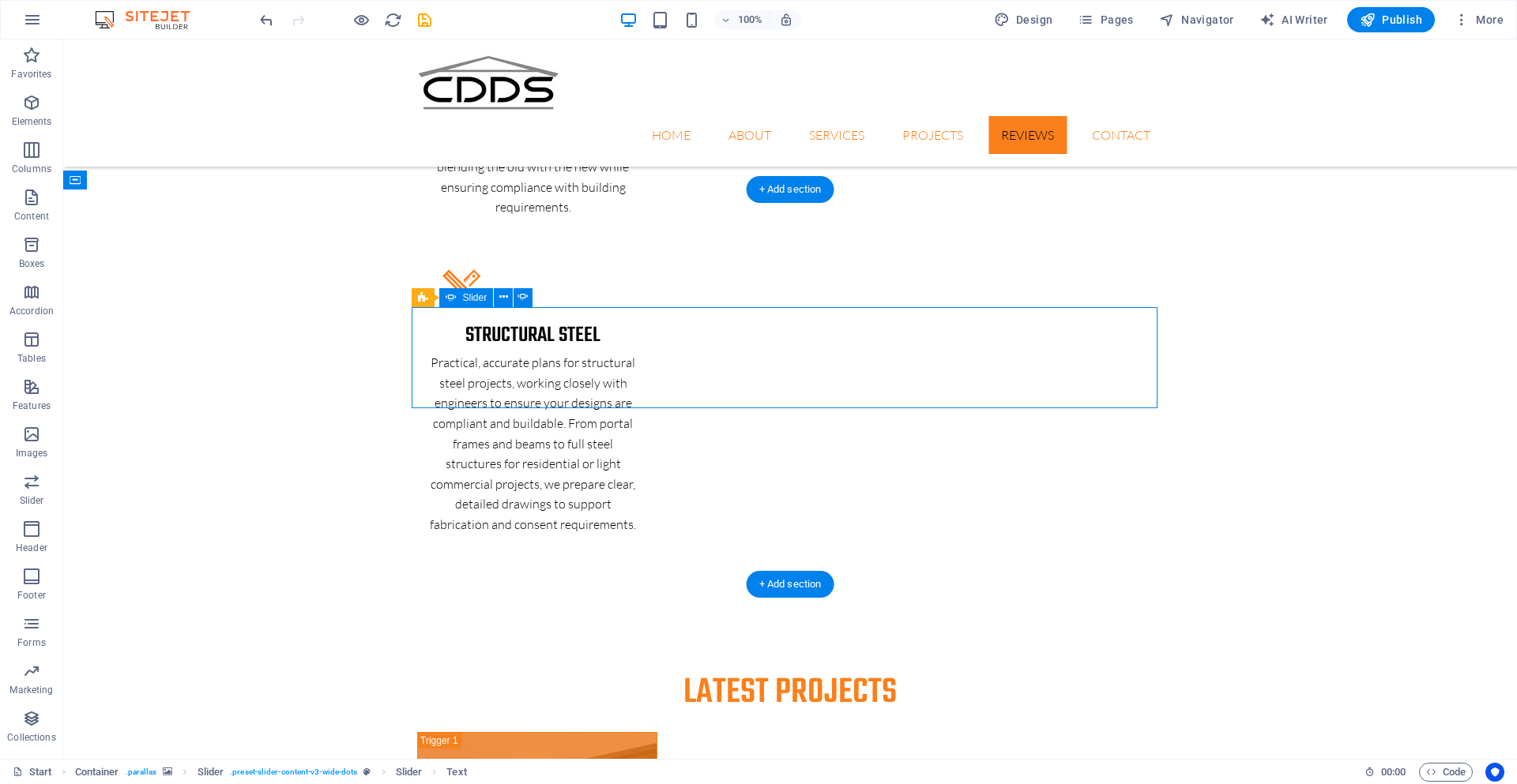
select select "px"
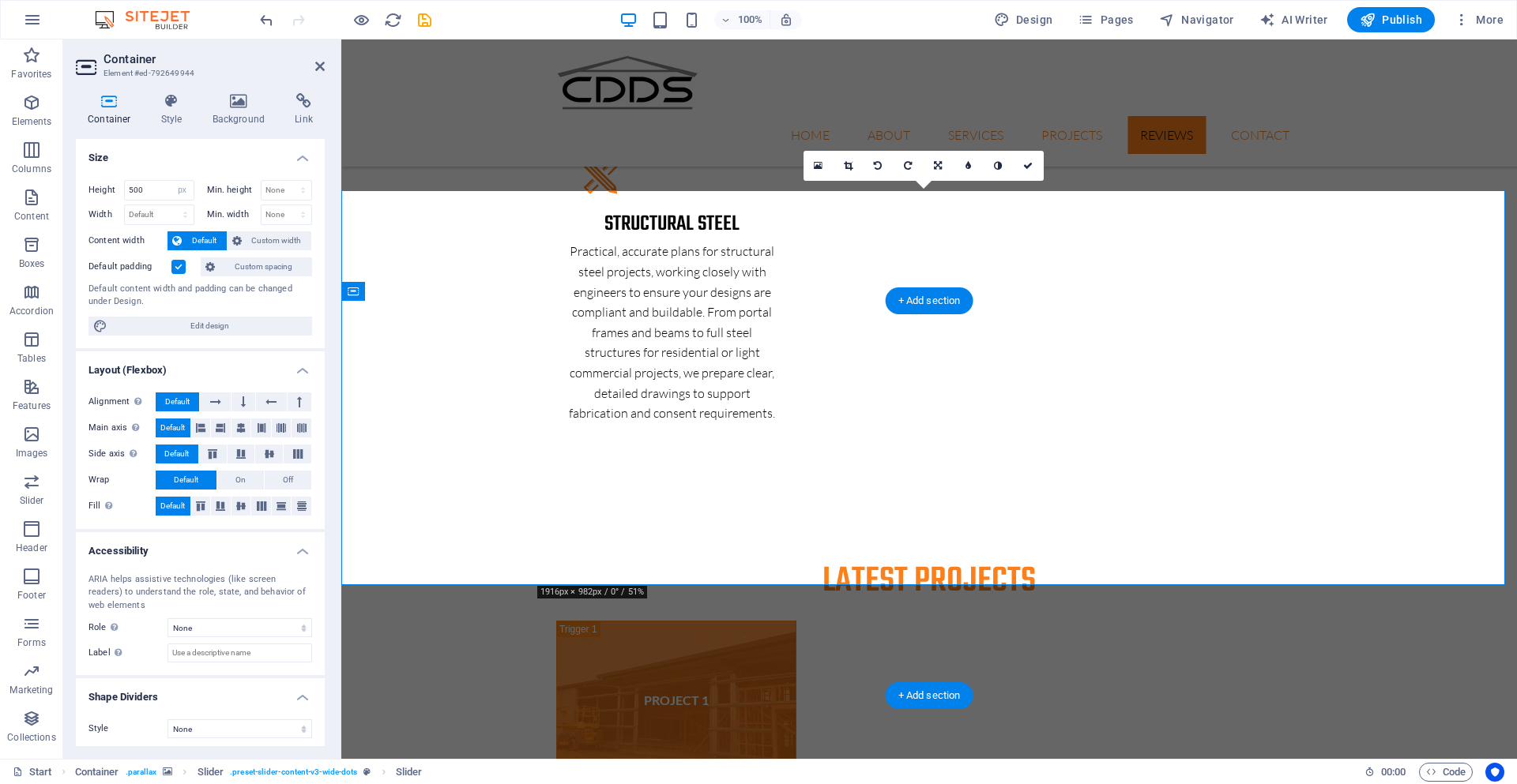
scroll to position [4758, 0]
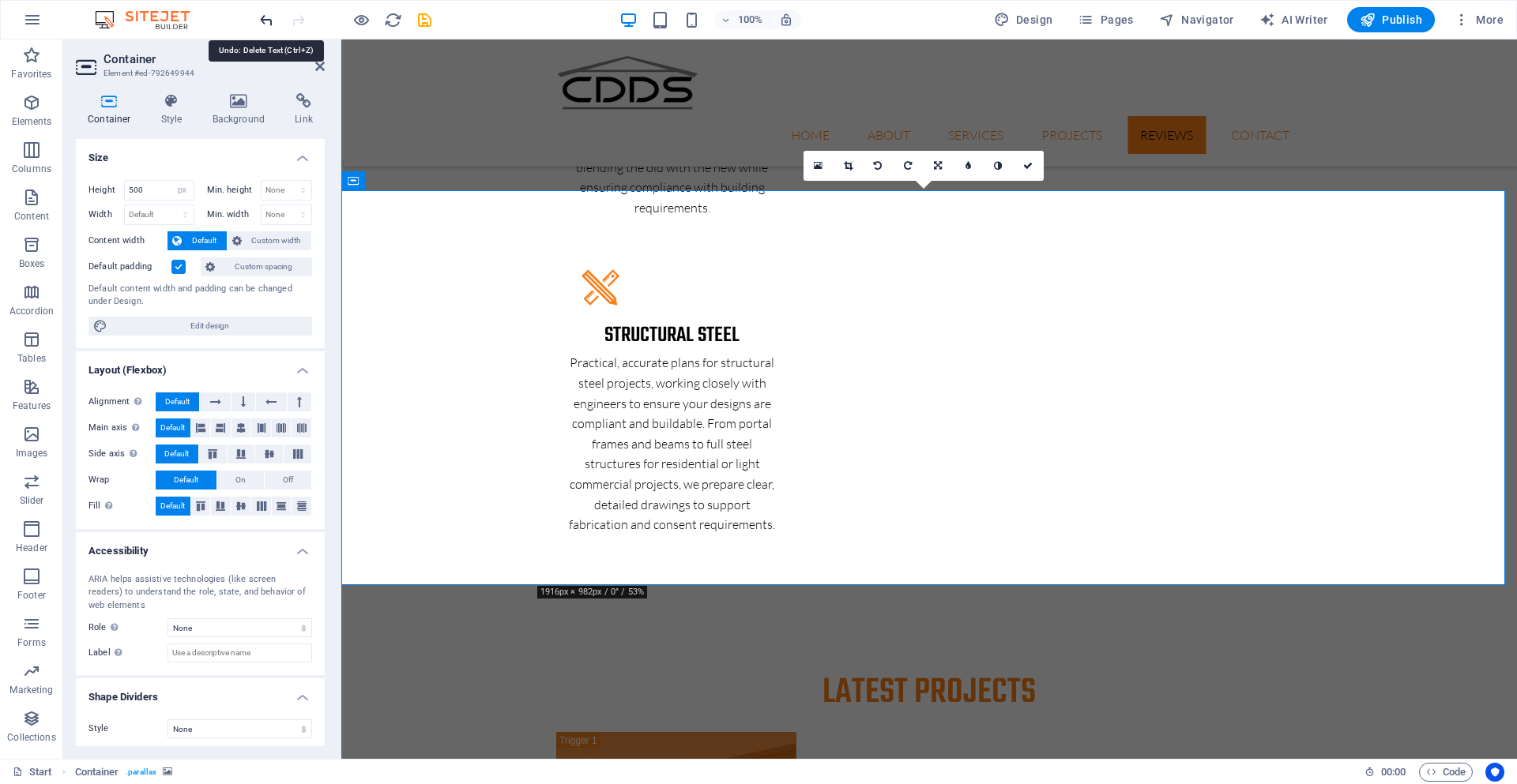
click at [268, 18] on icon "undo" at bounding box center [267, 20] width 18 height 18
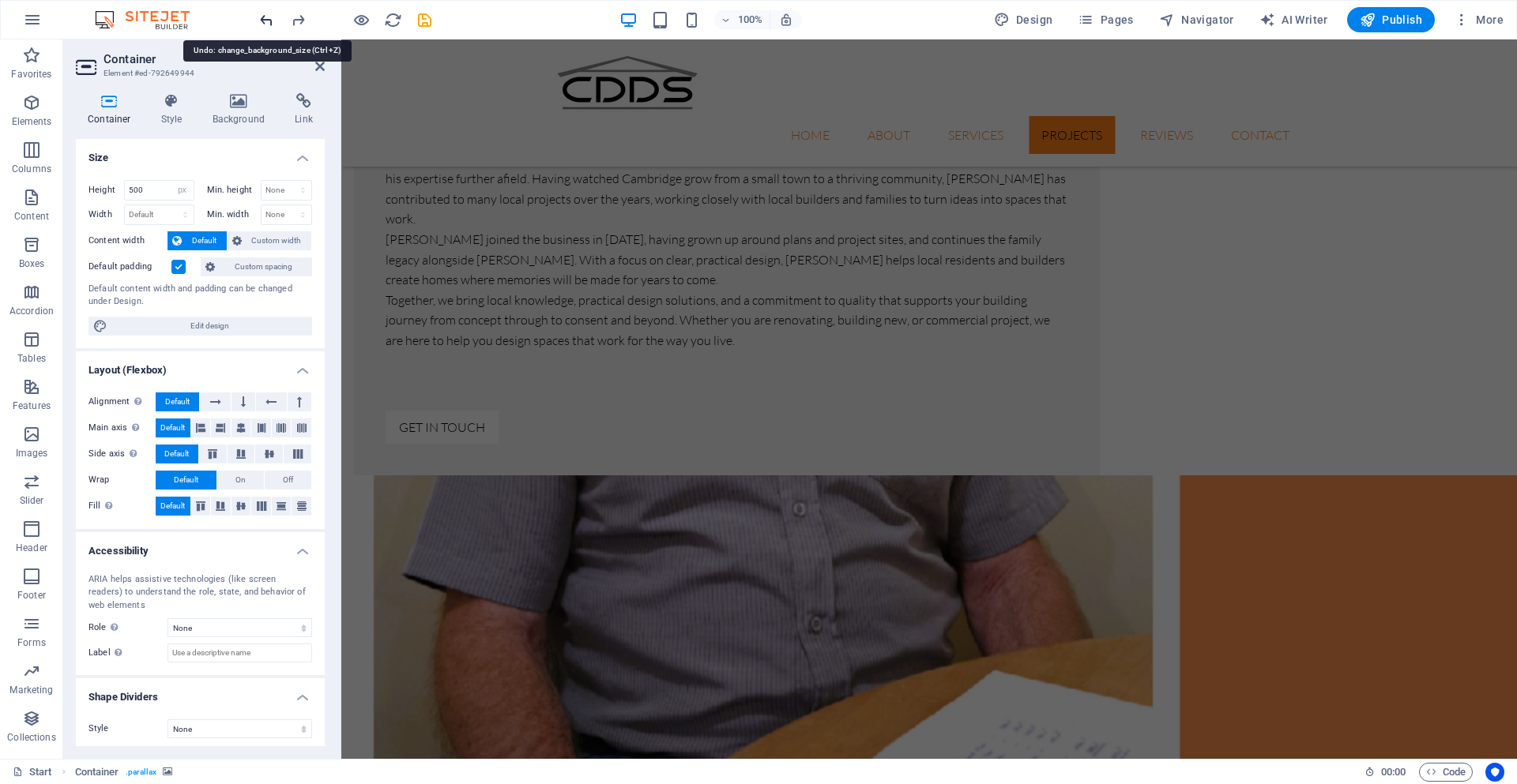
scroll to position [1308, 0]
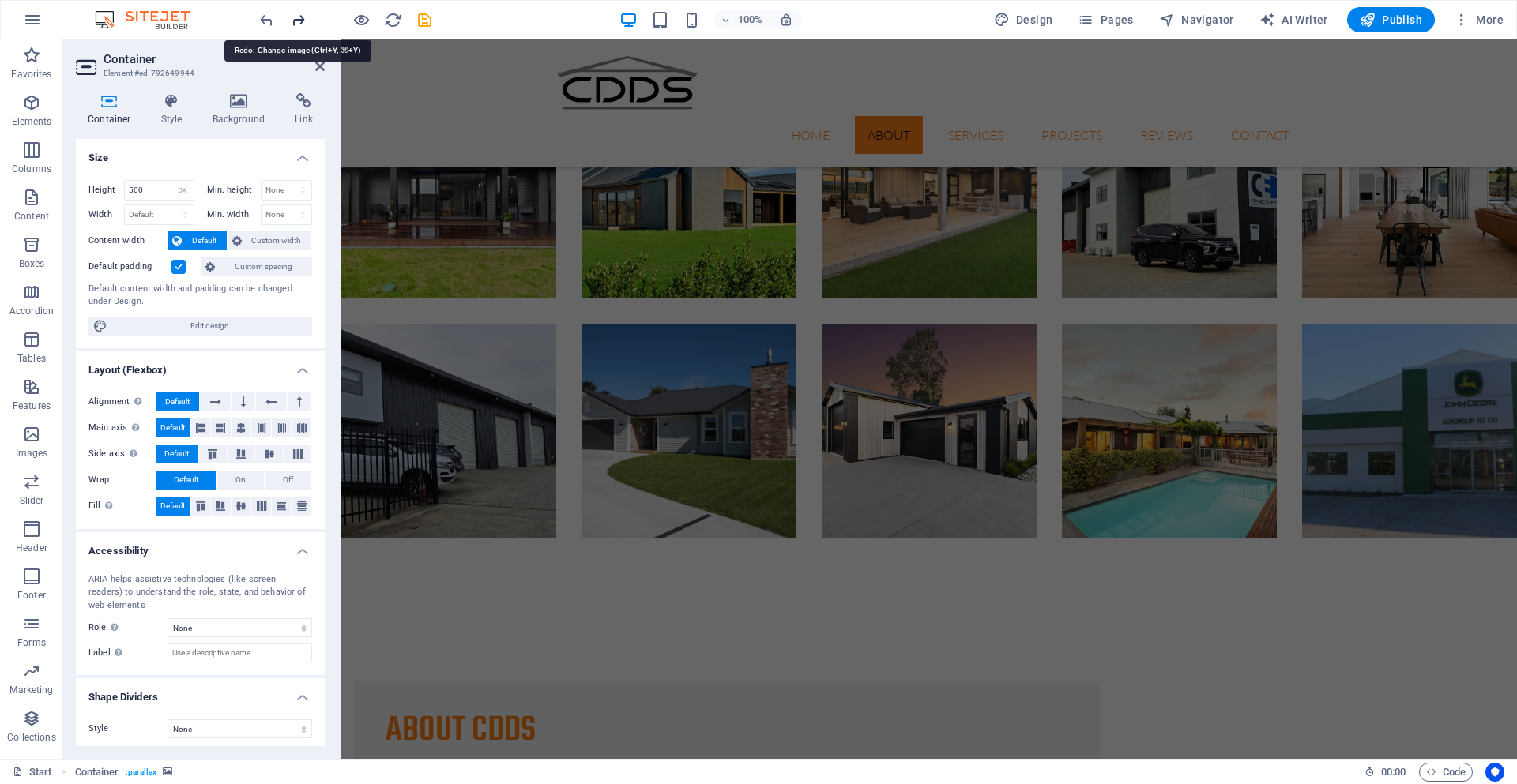
click at [297, 20] on icon "redo" at bounding box center [298, 20] width 18 height 18
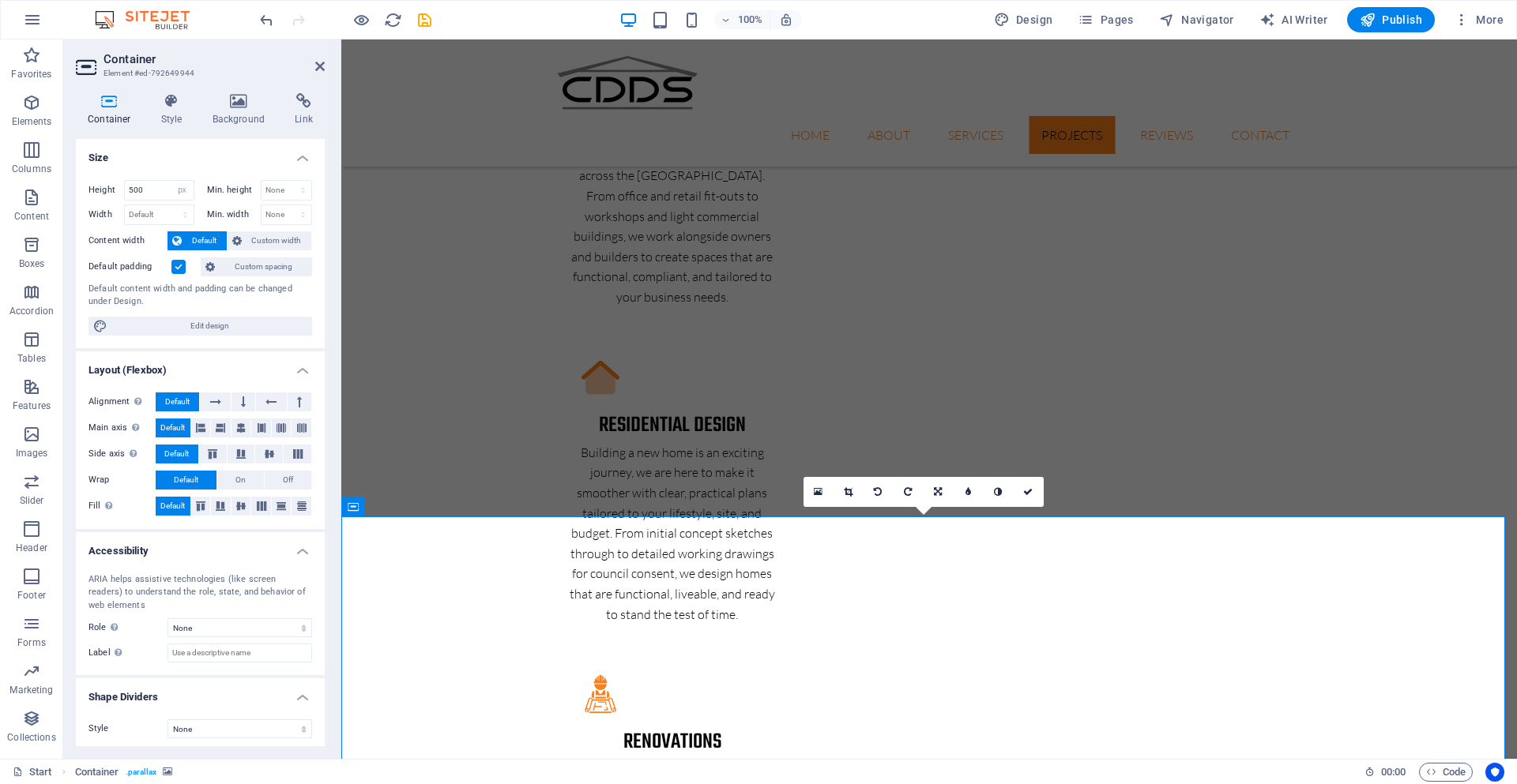
scroll to position [4717, 0]
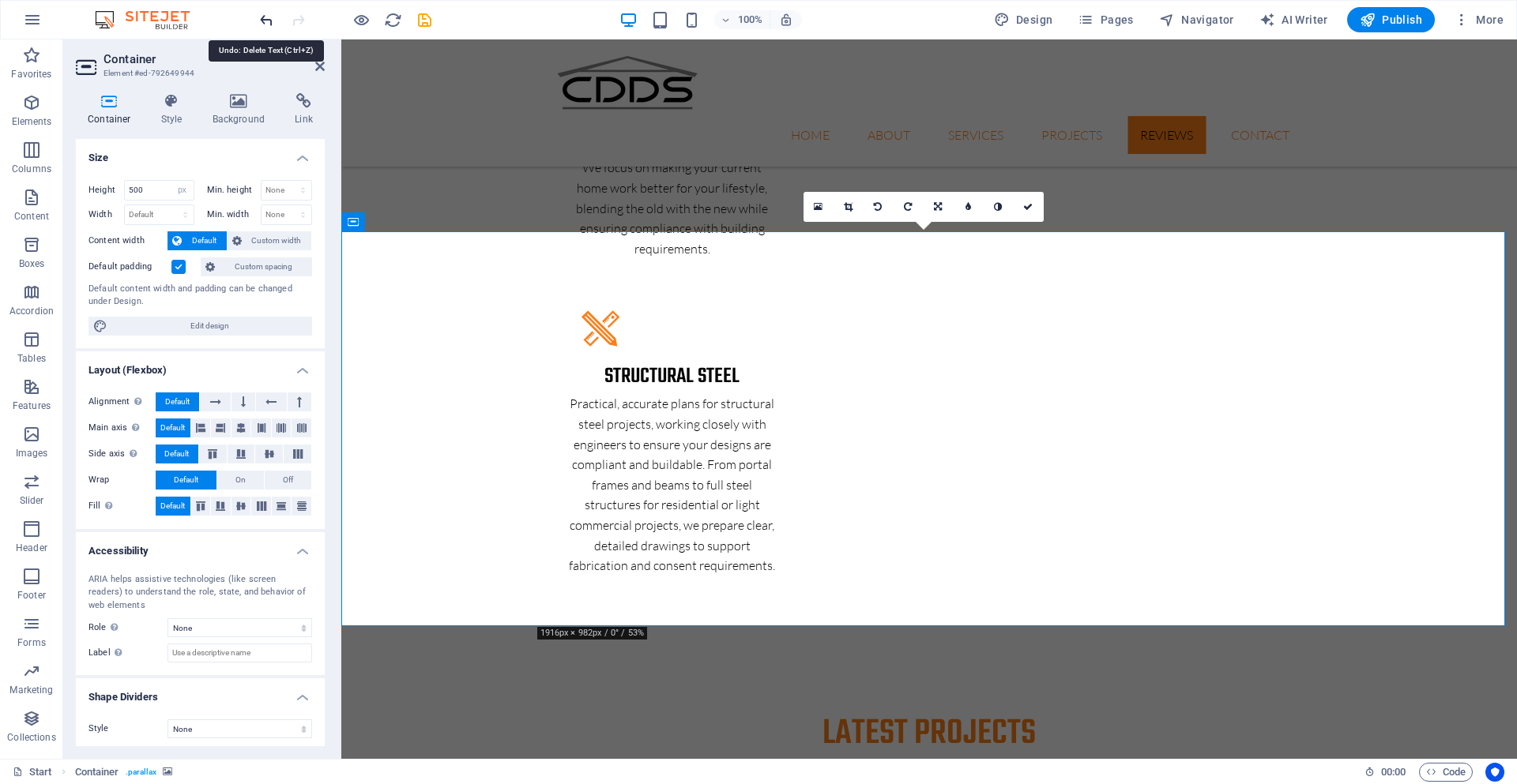
click at [264, 21] on icon "undo" at bounding box center [267, 20] width 18 height 18
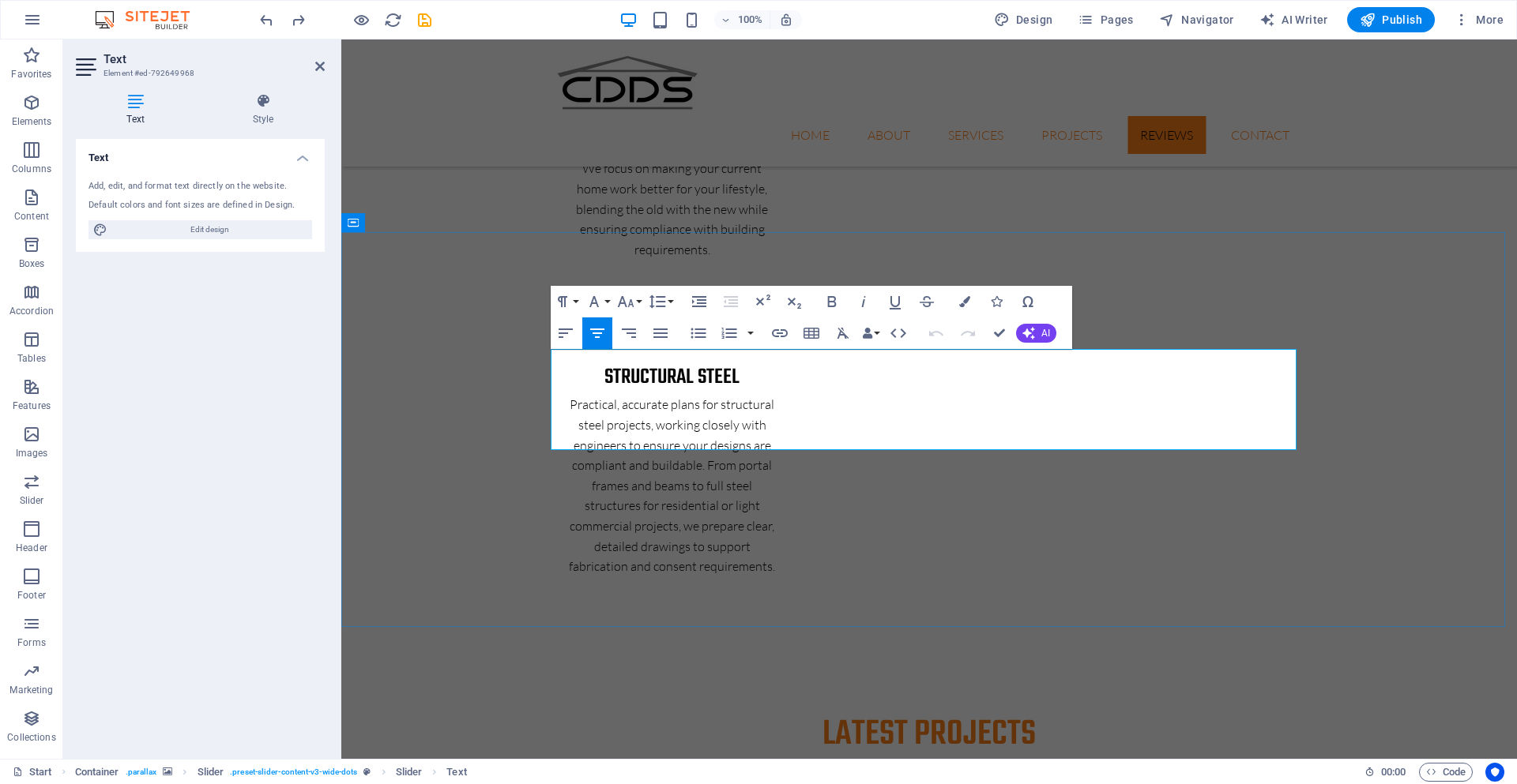
drag, startPoint x: 1231, startPoint y: 399, endPoint x: 586, endPoint y: 362, distance: 646.1
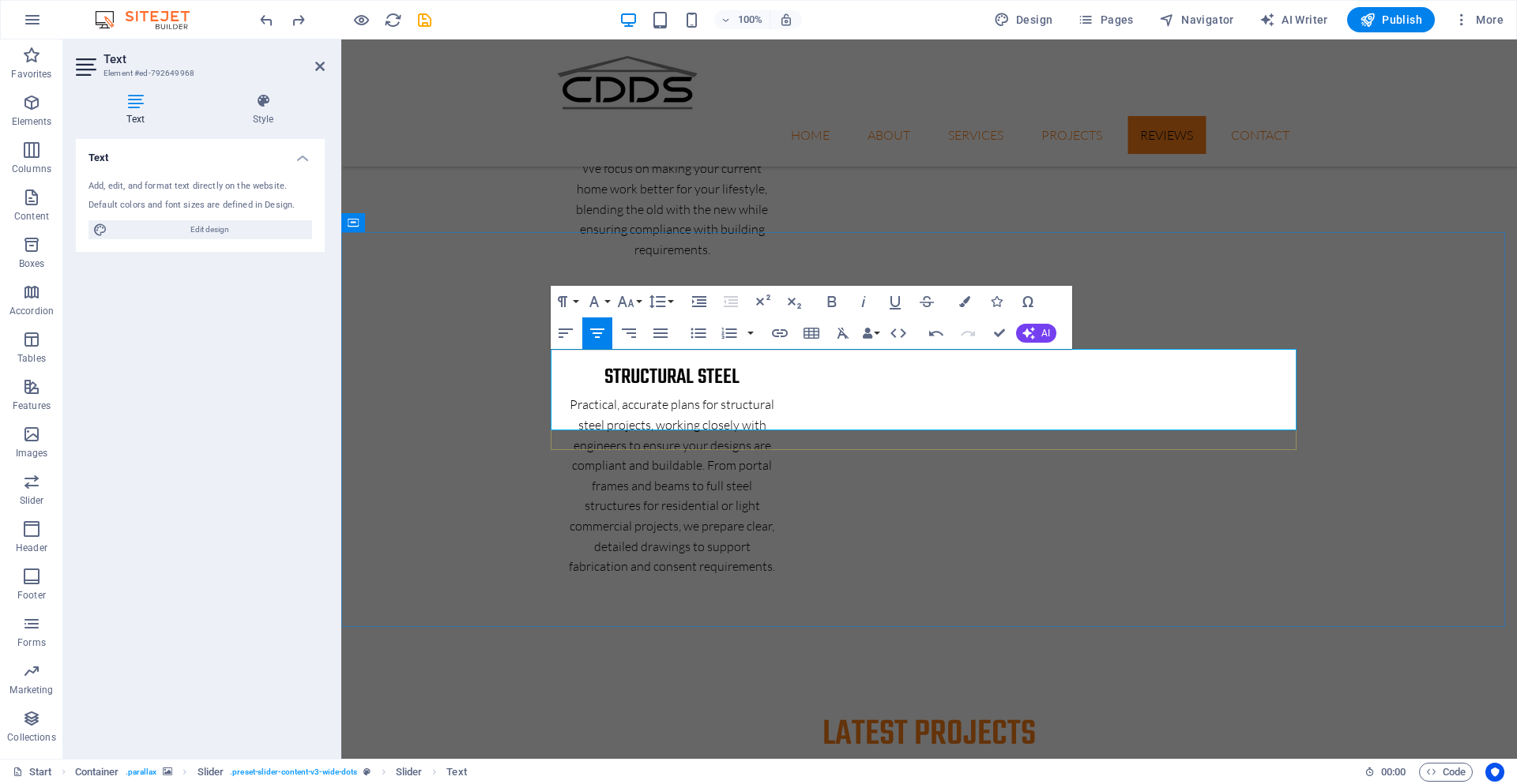
drag, startPoint x: 924, startPoint y: 418, endPoint x: 880, endPoint y: 418, distance: 44.0
drag, startPoint x: 939, startPoint y: 422, endPoint x: 867, endPoint y: 422, distance: 72.0
click at [966, 303] on icon "button" at bounding box center [965, 302] width 11 height 11
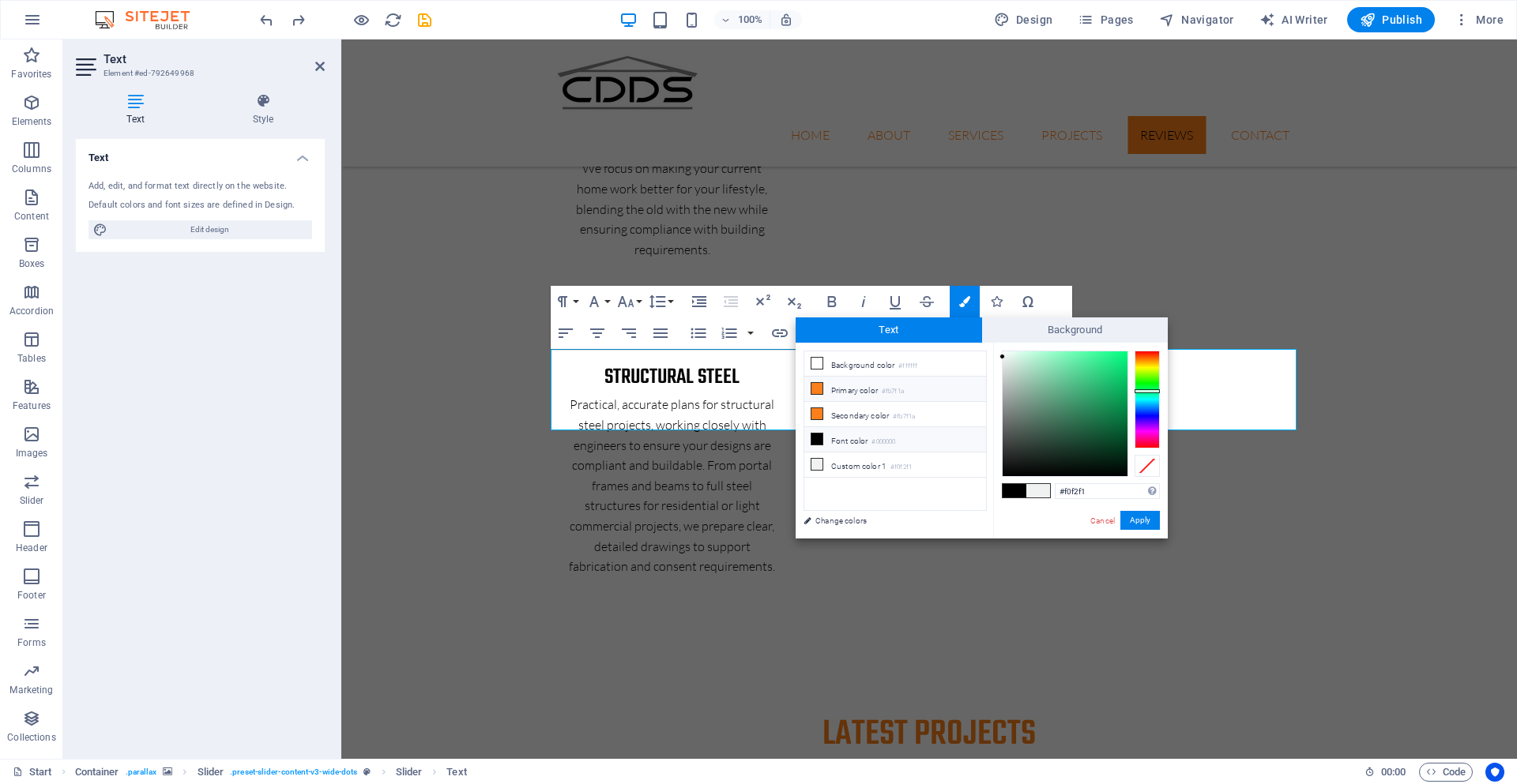
click at [835, 389] on li "Primary color #fb7f1a" at bounding box center [894, 389] width 182 height 25
type input "#fb7f1a"
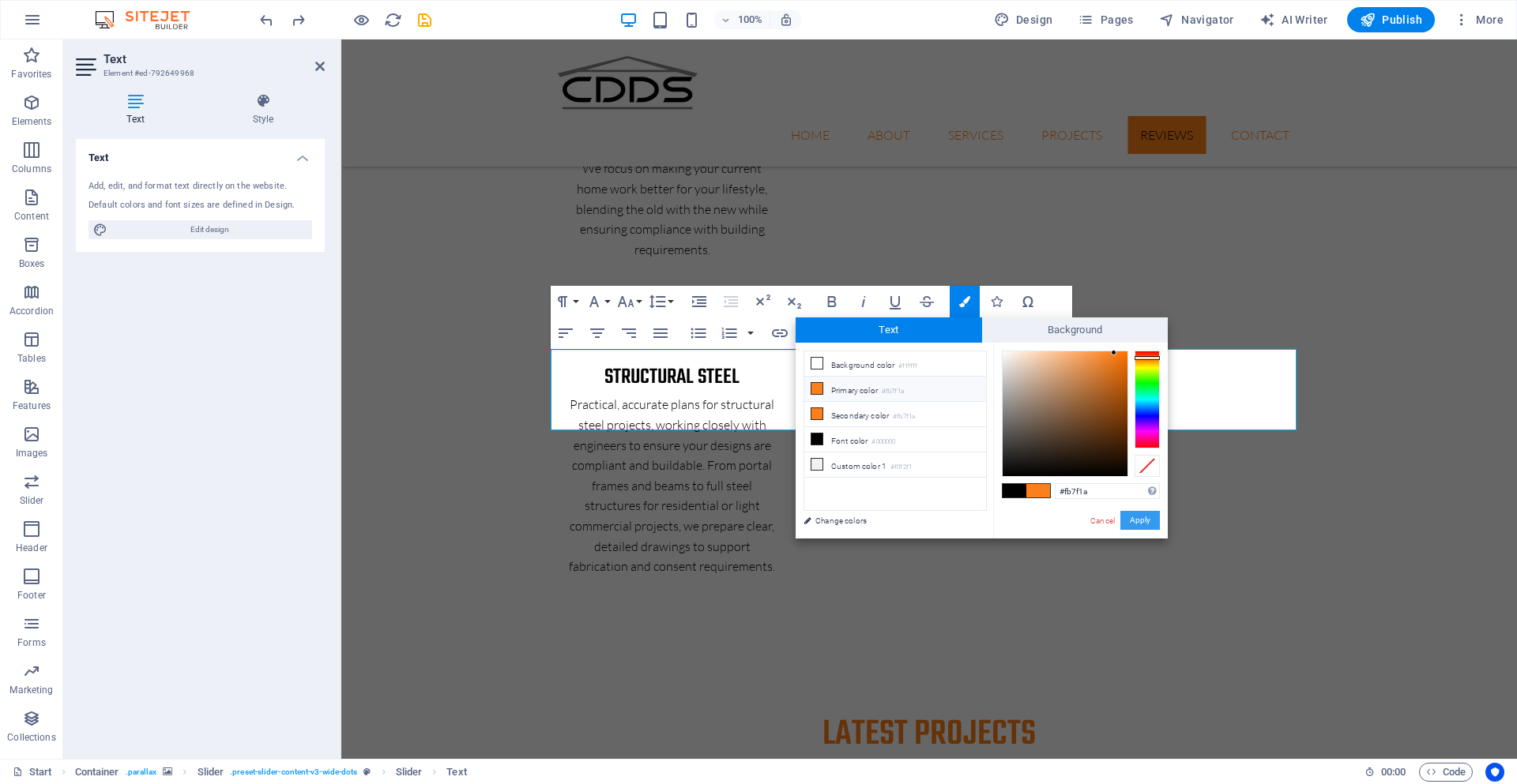
click at [1137, 517] on button "Apply" at bounding box center [1139, 520] width 40 height 19
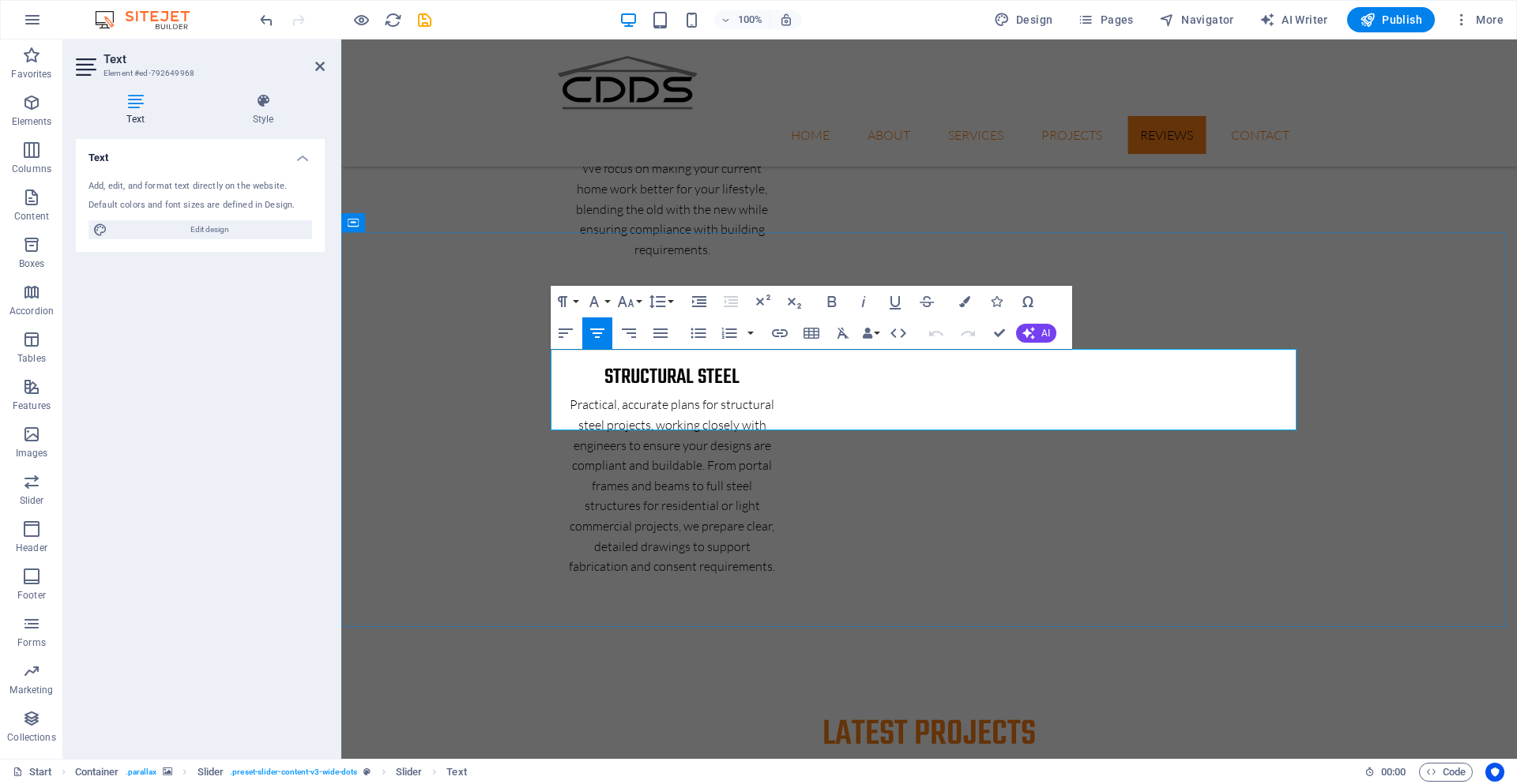
select select "xMidYMid"
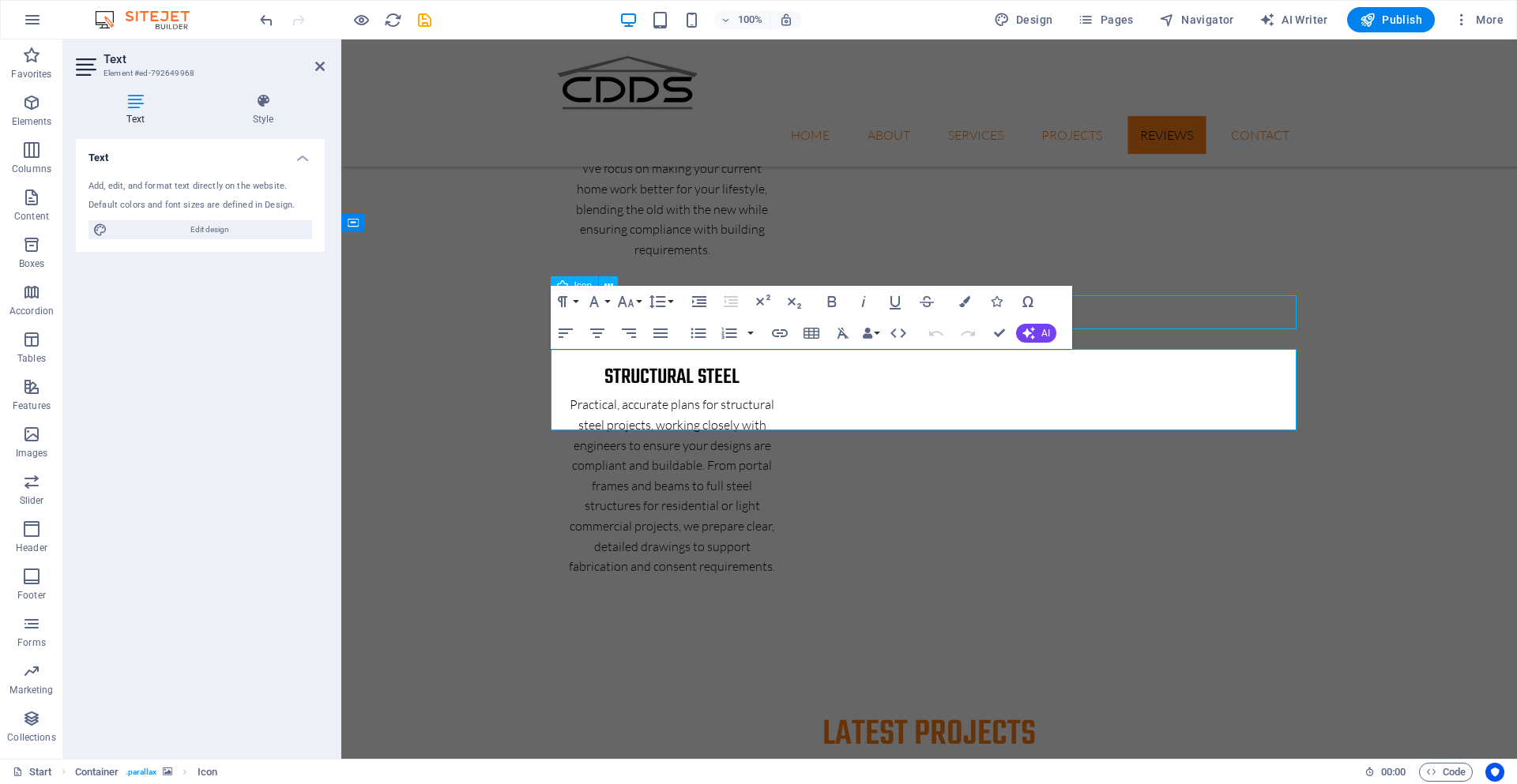
select select "px"
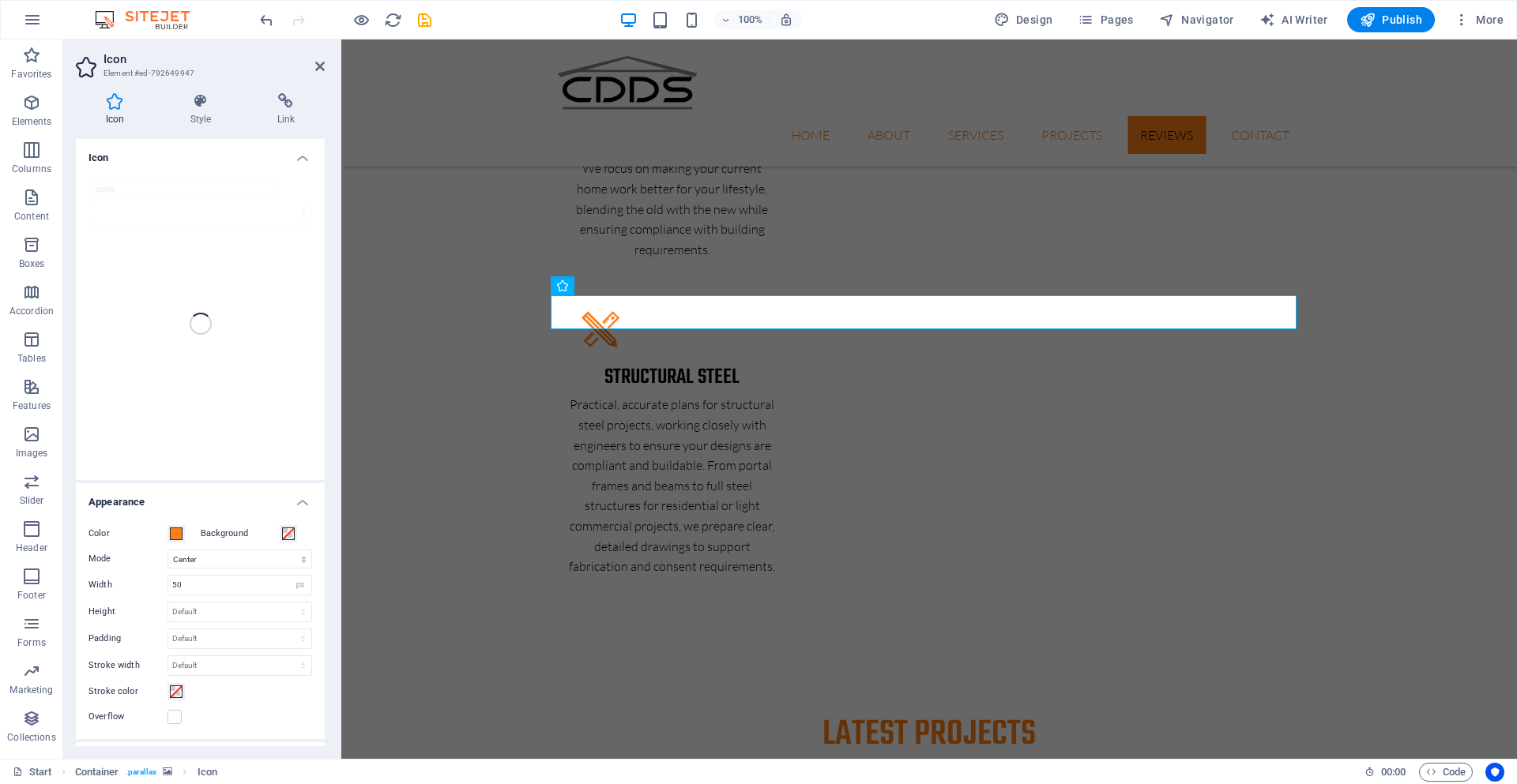
select select "px"
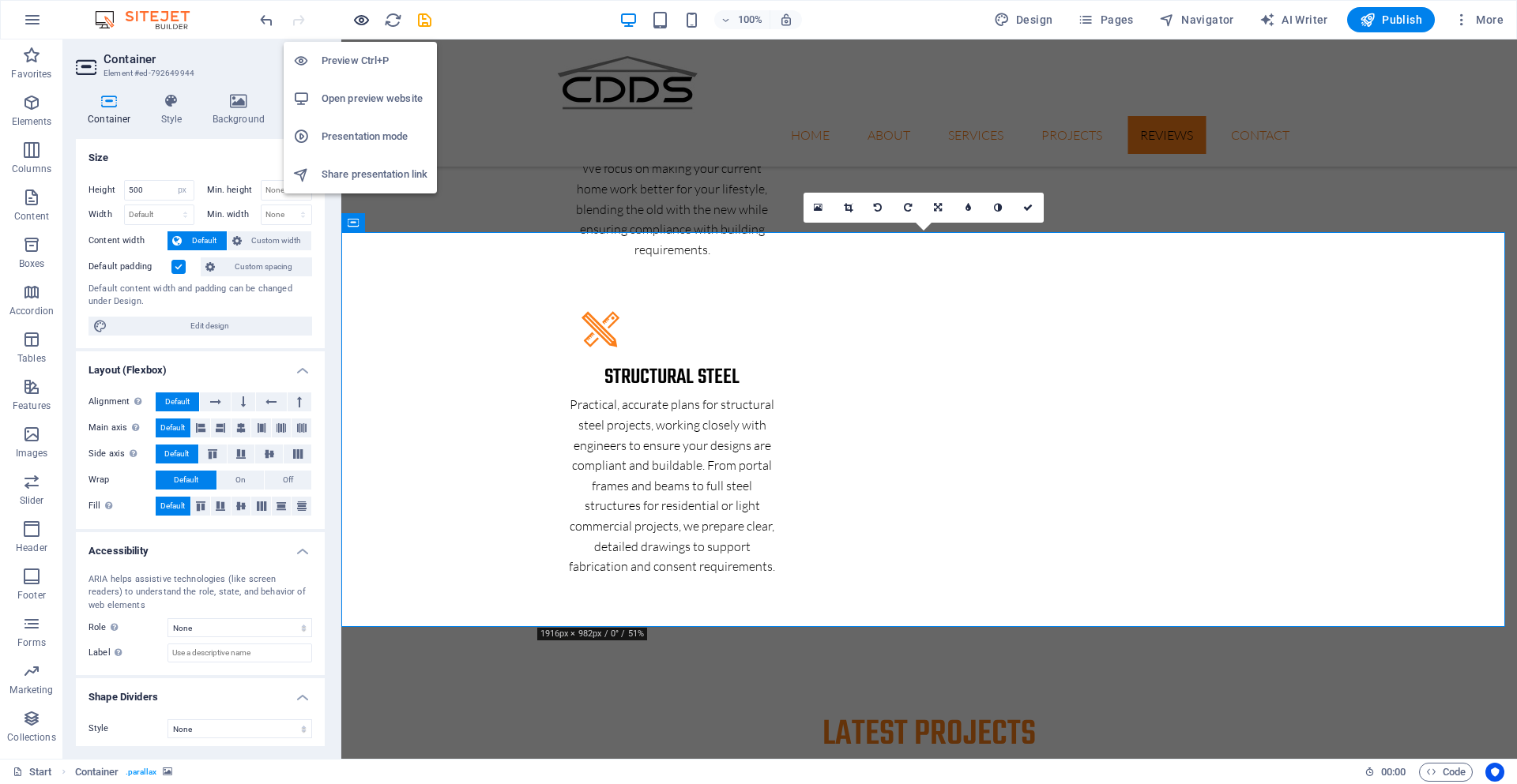
click at [358, 19] on icon "button" at bounding box center [361, 20] width 18 height 18
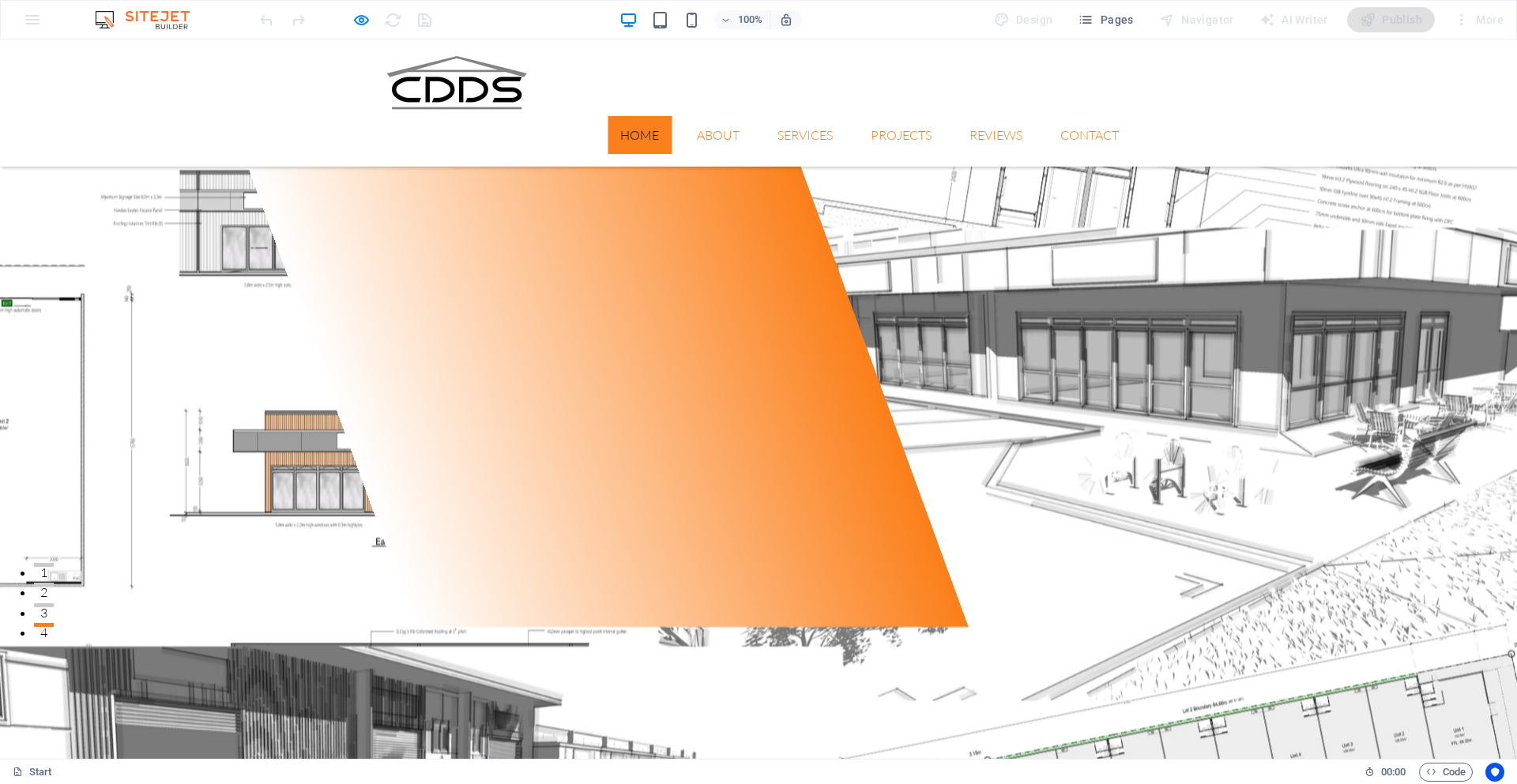
scroll to position [0, 0]
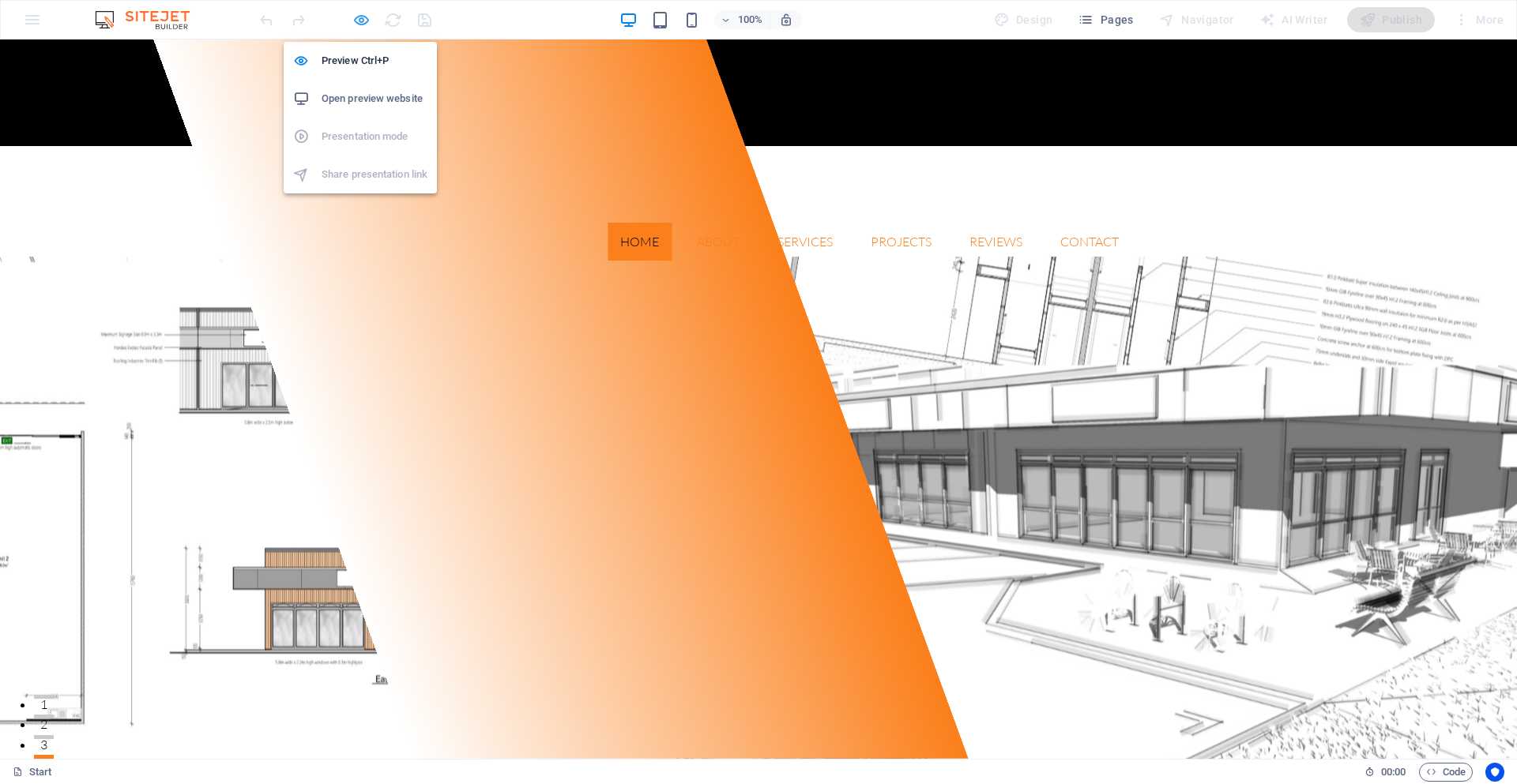
click at [357, 21] on icon "button" at bounding box center [361, 20] width 18 height 18
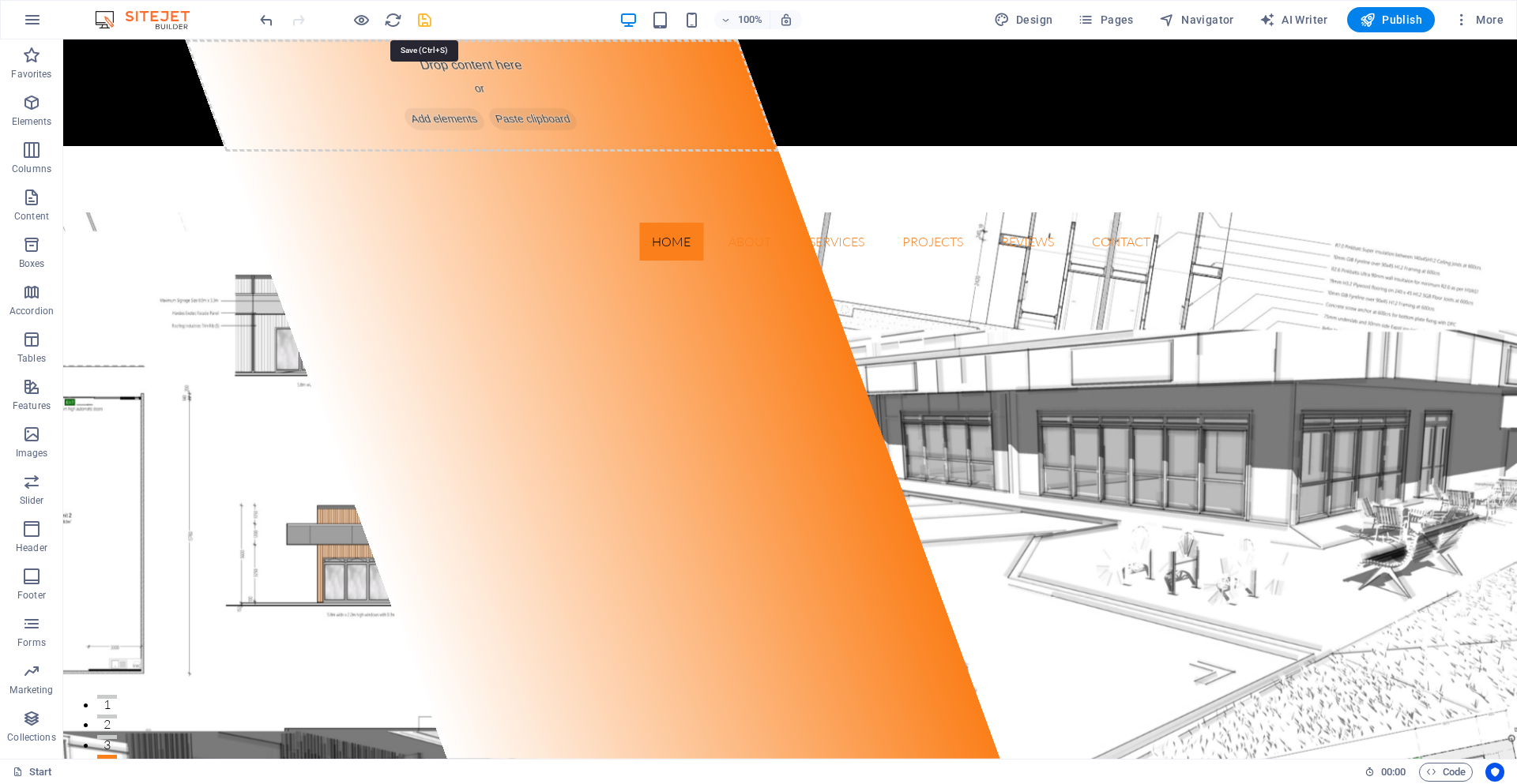
click at [428, 19] on icon "save" at bounding box center [425, 20] width 18 height 18
checkbox input "false"
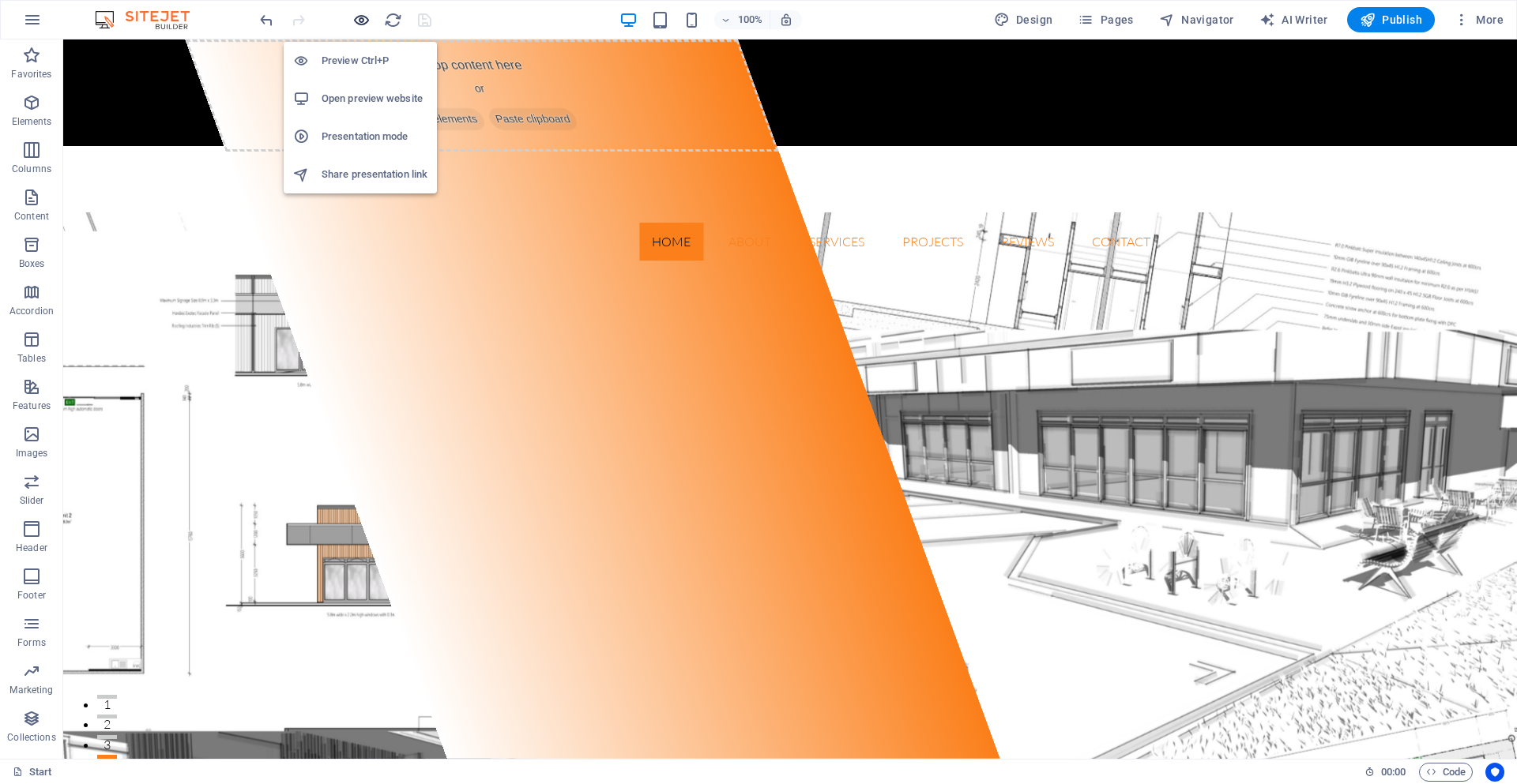
click at [357, 19] on icon "button" at bounding box center [361, 20] width 18 height 18
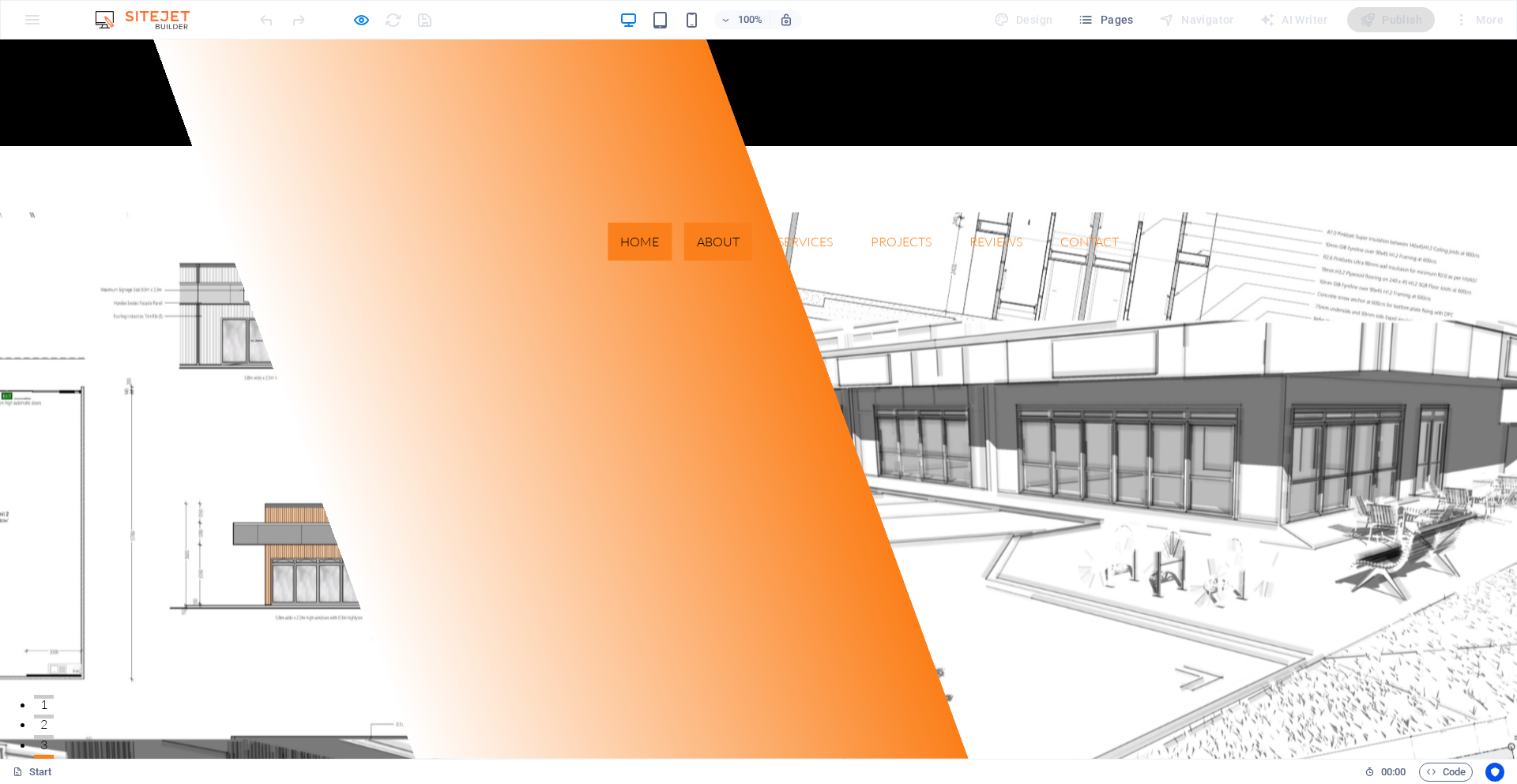
click at [710, 223] on link "About" at bounding box center [718, 241] width 68 height 38
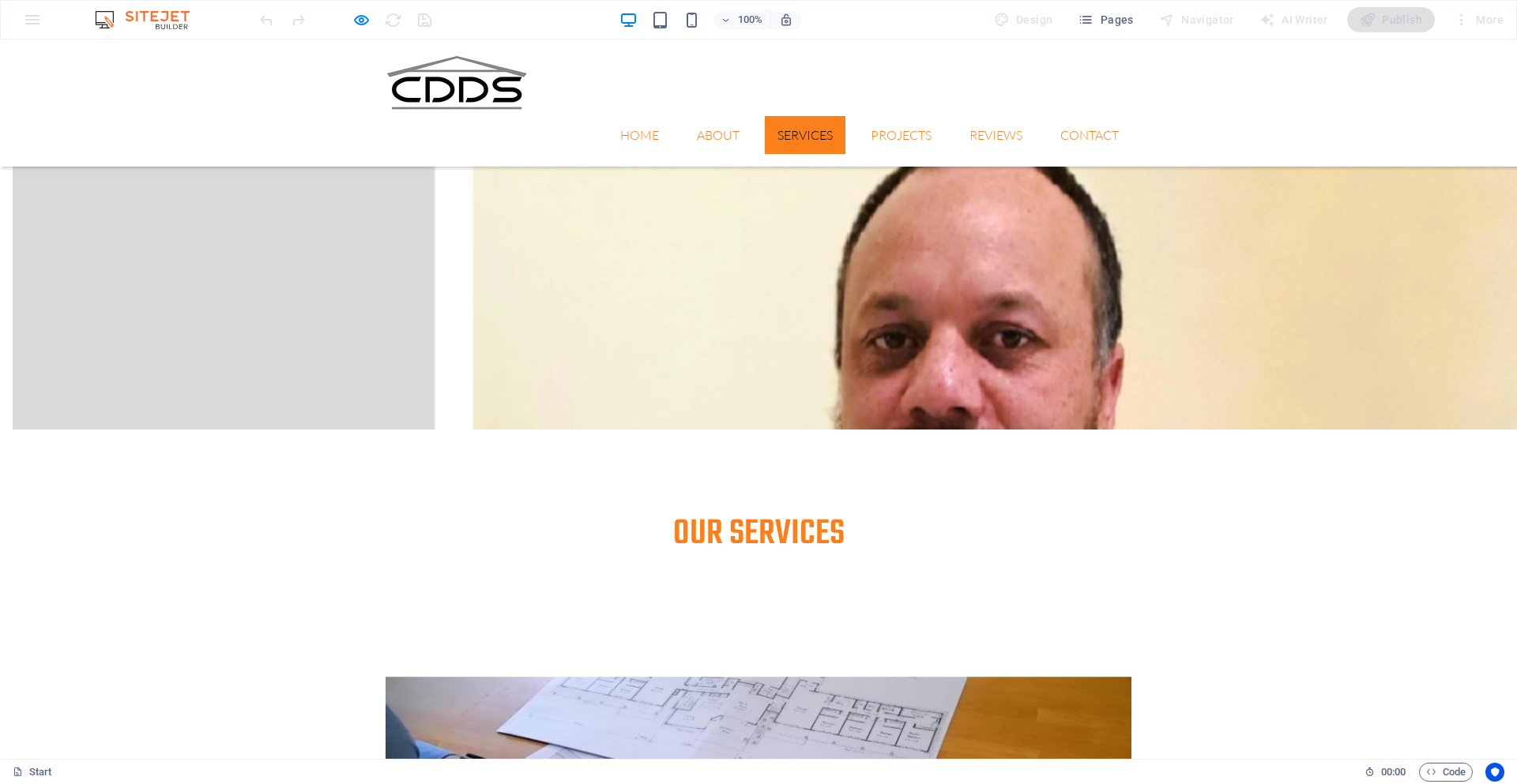
scroll to position [3128, 0]
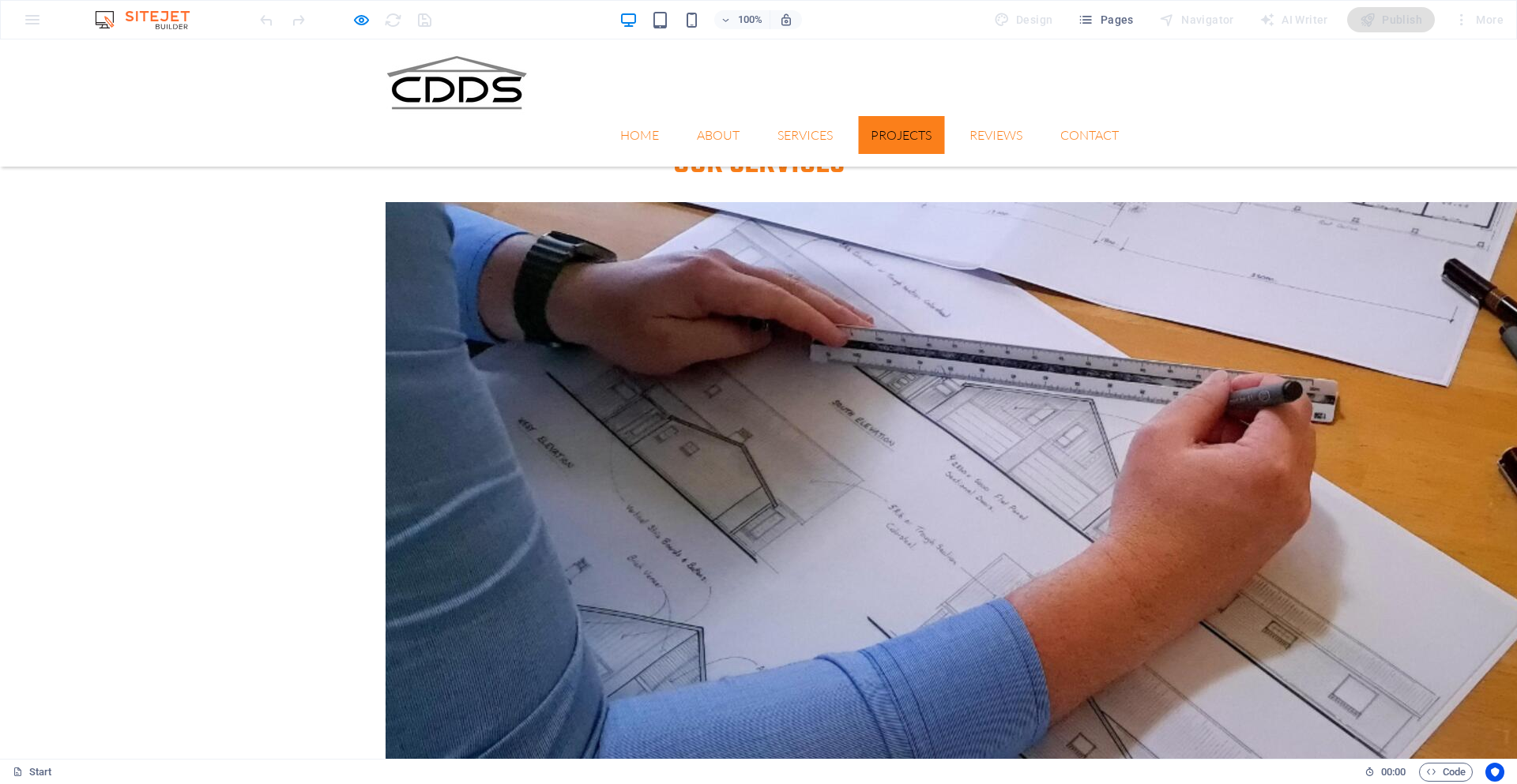
scroll to position [3286, 0]
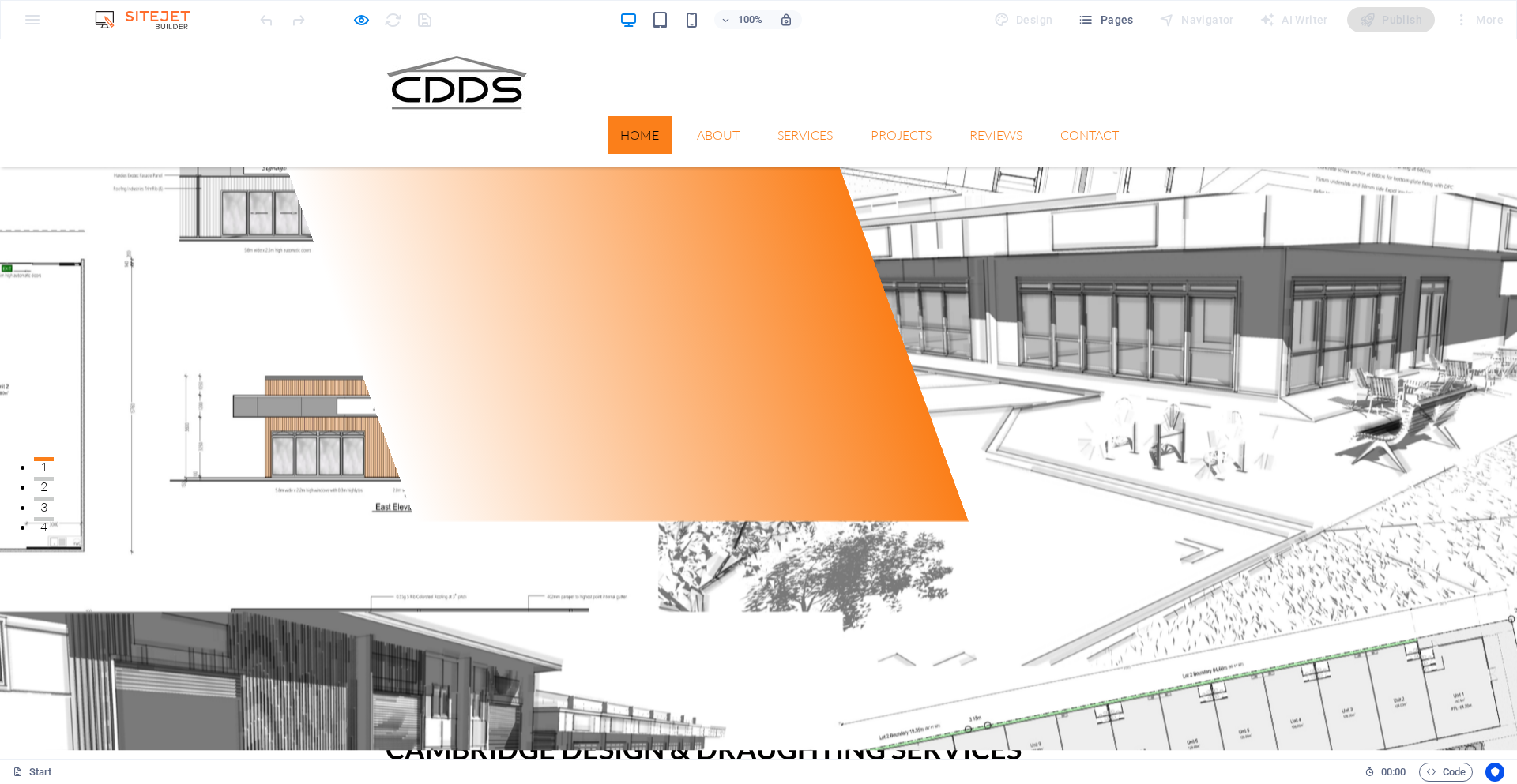
scroll to position [0, 0]
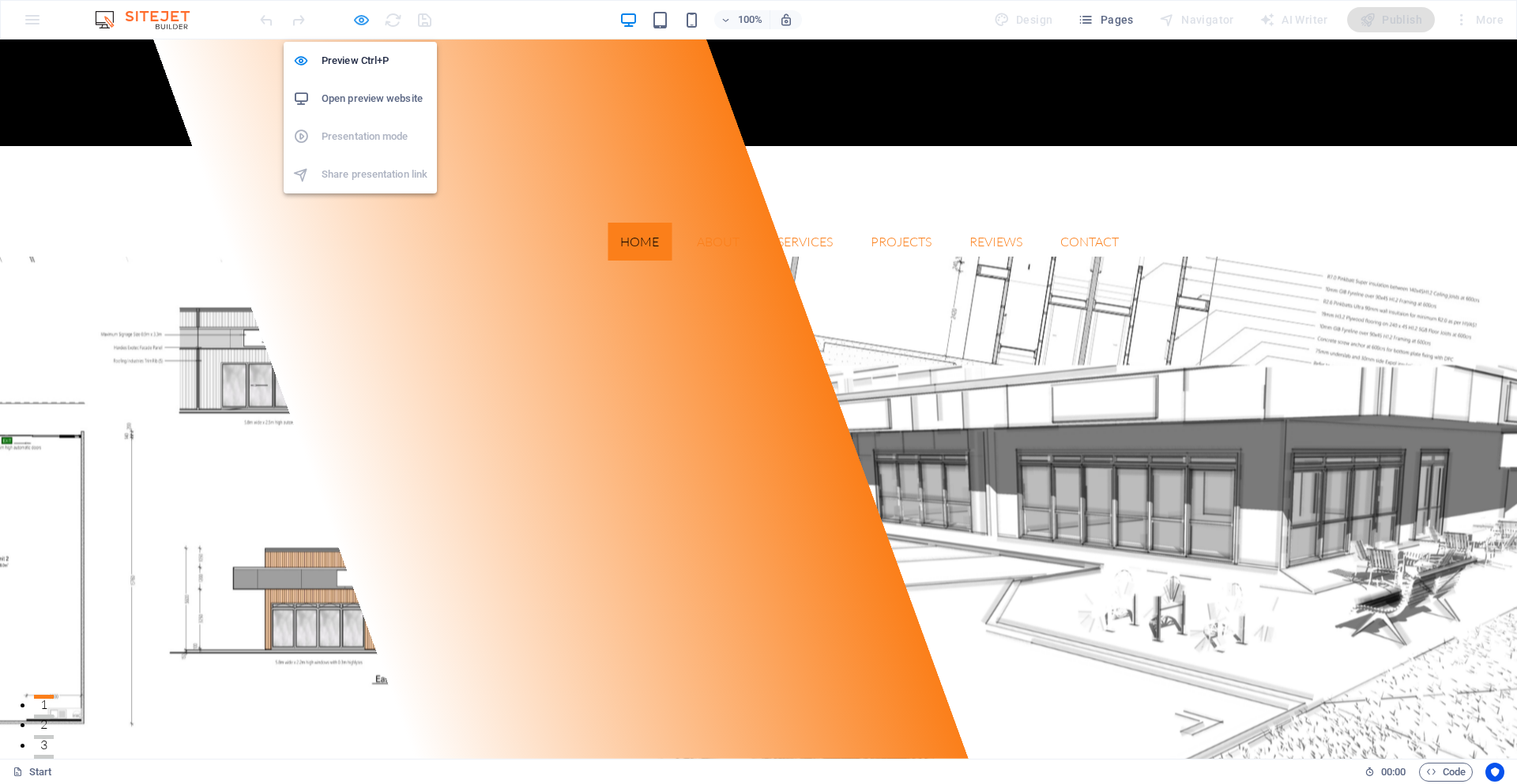
click at [361, 20] on icon "button" at bounding box center [361, 20] width 18 height 18
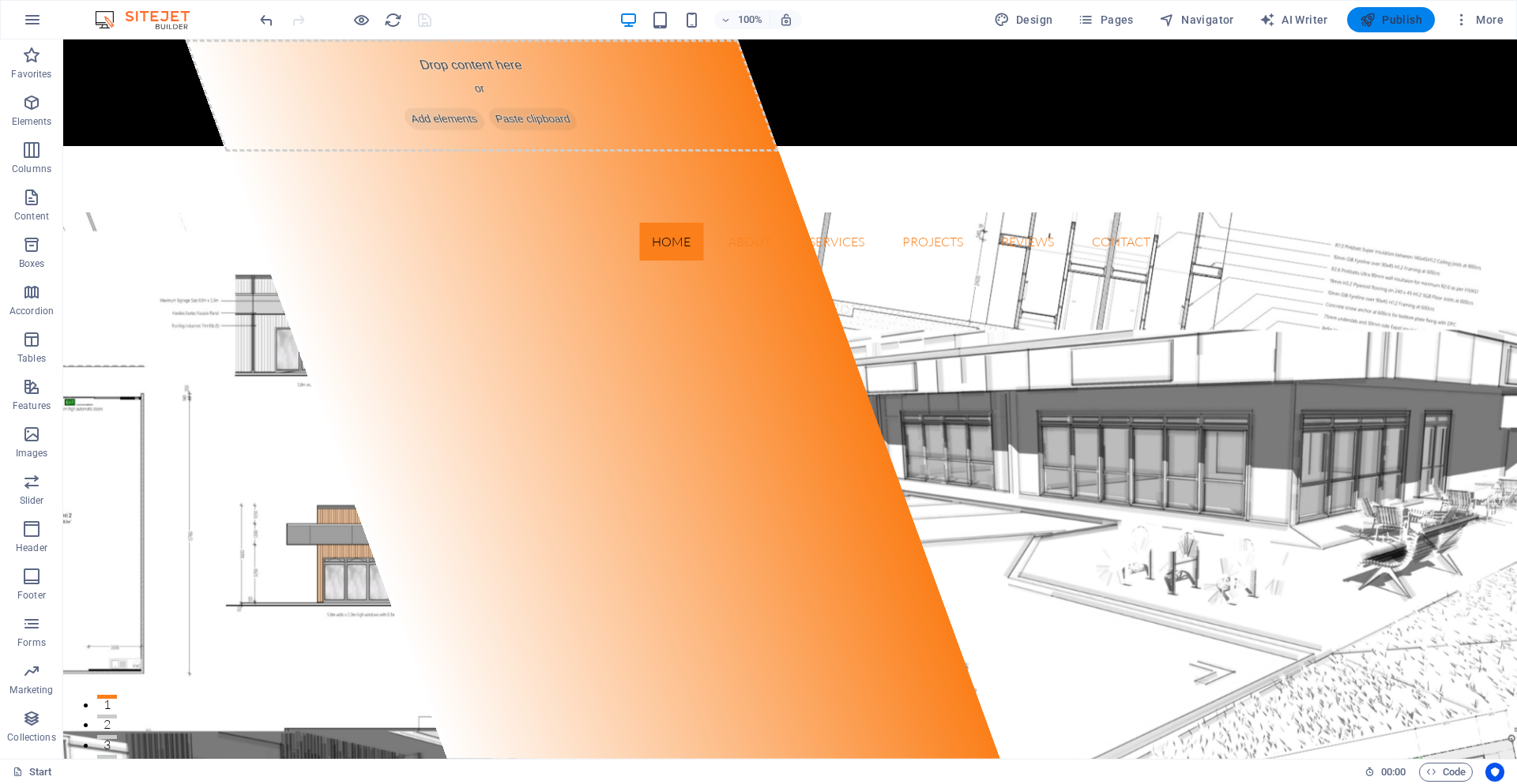
click at [1389, 17] on span "Publish" at bounding box center [1390, 19] width 63 height 16
